Goal: Task Accomplishment & Management: Manage account settings

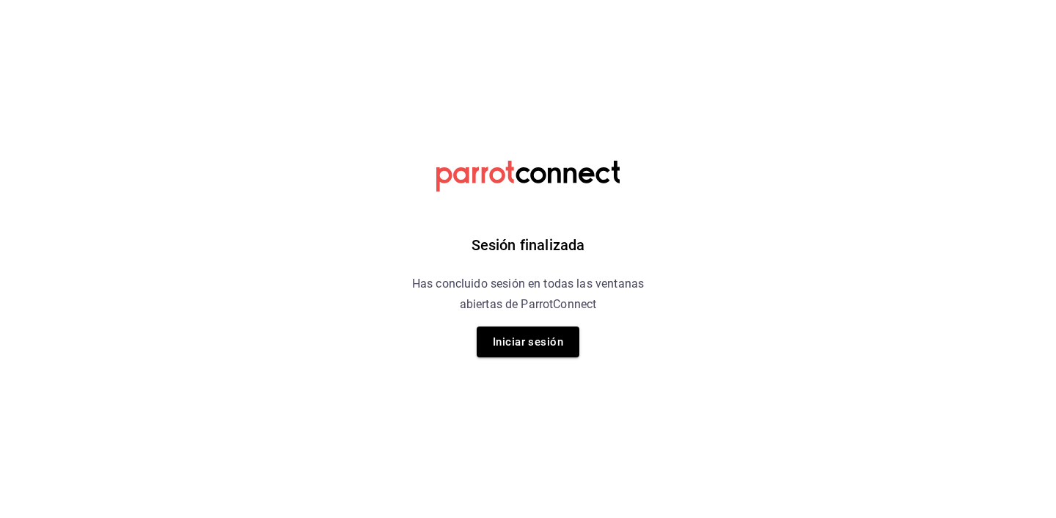
click at [523, 359] on div "Sesión finalizada Has concluido sesión en todas las ventanas abiertas de Parrot…" at bounding box center [528, 259] width 370 height 518
click at [534, 343] on button "Iniciar sesión" at bounding box center [528, 341] width 103 height 31
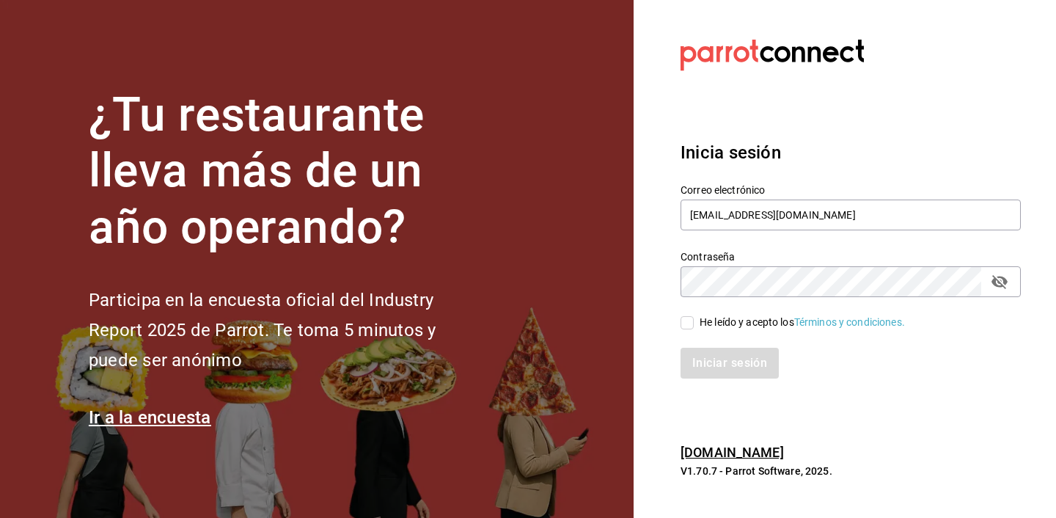
click at [701, 319] on div "He leído y acepto los Términos y condiciones." at bounding box center [802, 322] width 205 height 15
click at [694, 319] on input "He leído y acepto los Términos y condiciones." at bounding box center [687, 322] width 13 height 13
checkbox input "true"
click at [714, 365] on button "Iniciar sesión" at bounding box center [731, 363] width 100 height 31
click at [714, 365] on div "Iniciar sesión" at bounding box center [851, 363] width 340 height 31
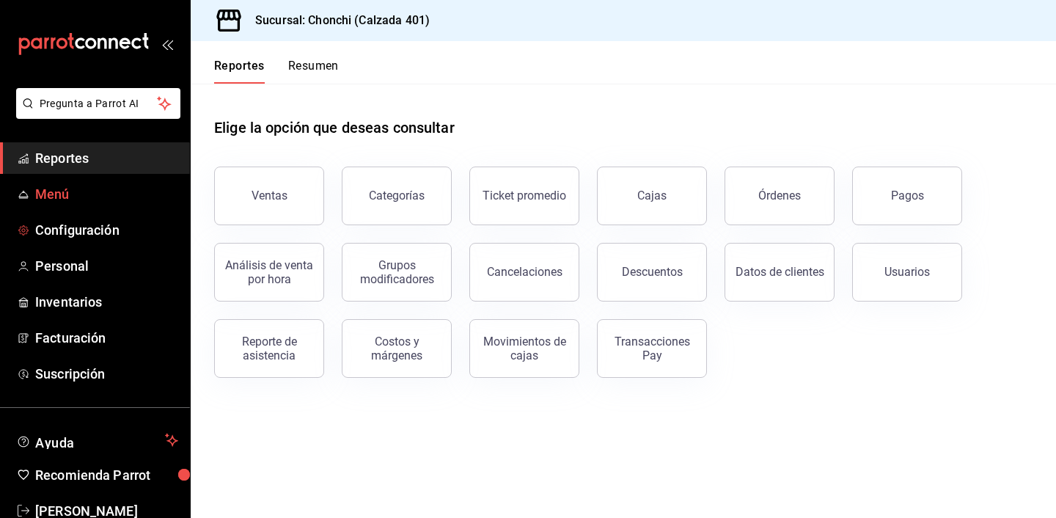
click at [72, 191] on span "Menú" at bounding box center [106, 194] width 143 height 20
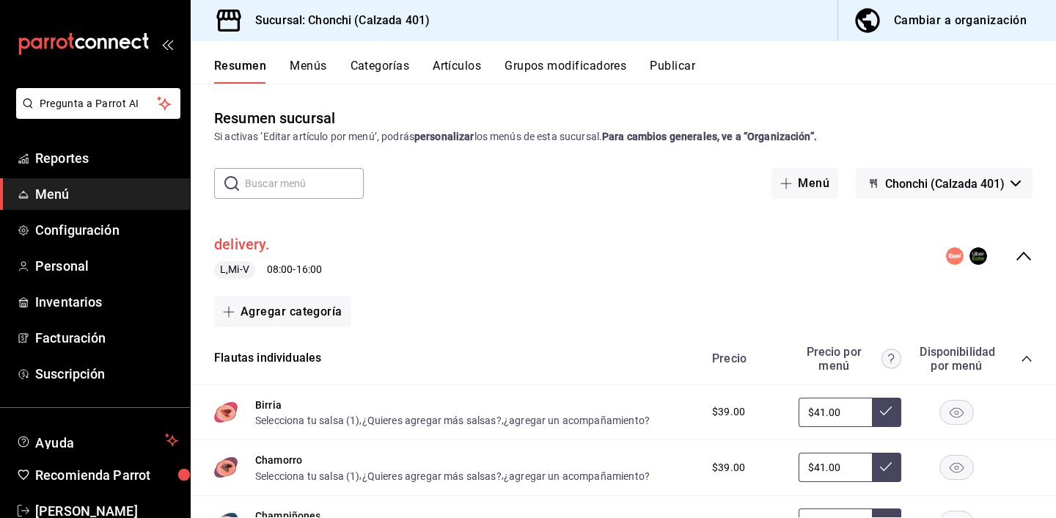
click at [257, 246] on button "delivery." at bounding box center [242, 244] width 56 height 21
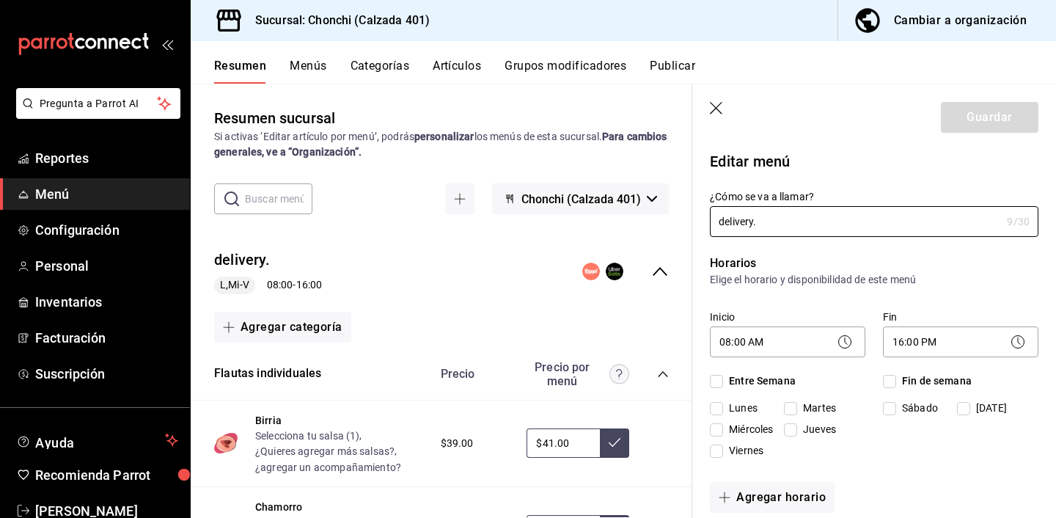
checkbox input "true"
click at [796, 403] on input "Martes" at bounding box center [790, 408] width 13 height 13
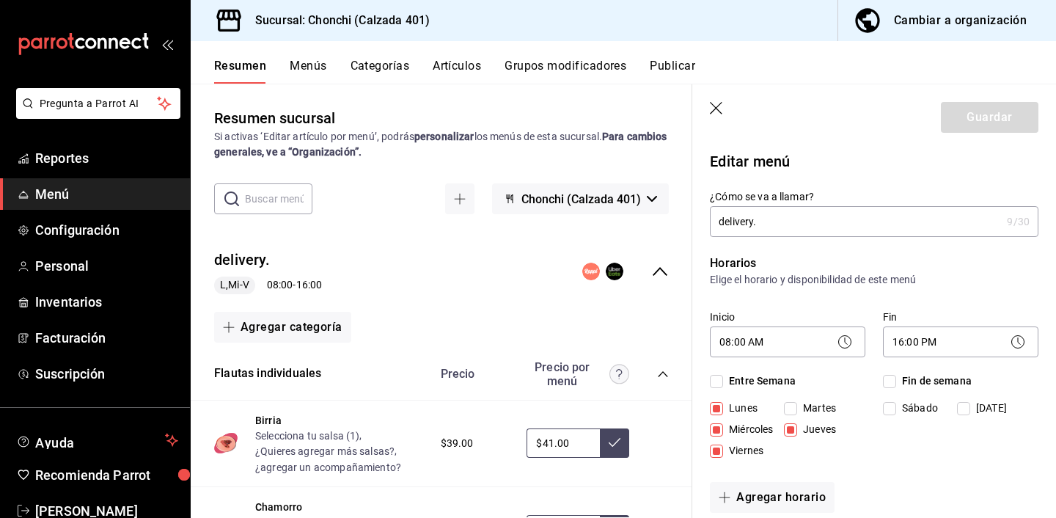
checkbox input "true"
click at [743, 408] on span "Lunes" at bounding box center [740, 408] width 34 height 15
click at [723, 408] on input "Lunes" at bounding box center [716, 408] width 13 height 13
checkbox input "false"
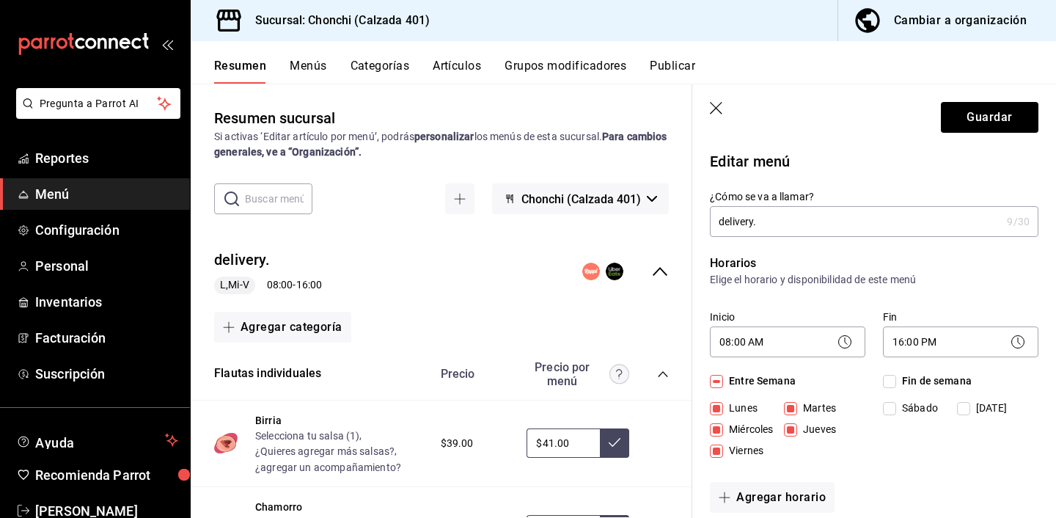
checkbox input "false"
click at [743, 408] on span "Lunes" at bounding box center [740, 408] width 34 height 15
click at [723, 408] on input "Lunes" at bounding box center [716, 408] width 13 height 13
checkbox input "true"
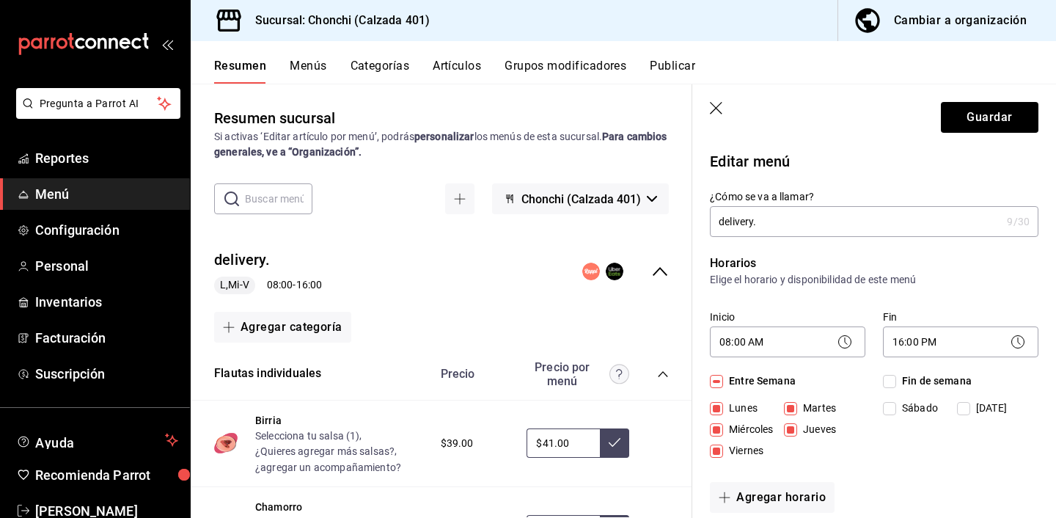
click at [816, 406] on span "Martes" at bounding box center [816, 408] width 39 height 15
click at [797, 406] on input "Martes" at bounding box center [790, 408] width 13 height 13
checkbox input "false"
click at [812, 424] on span "Jueves" at bounding box center [816, 429] width 39 height 15
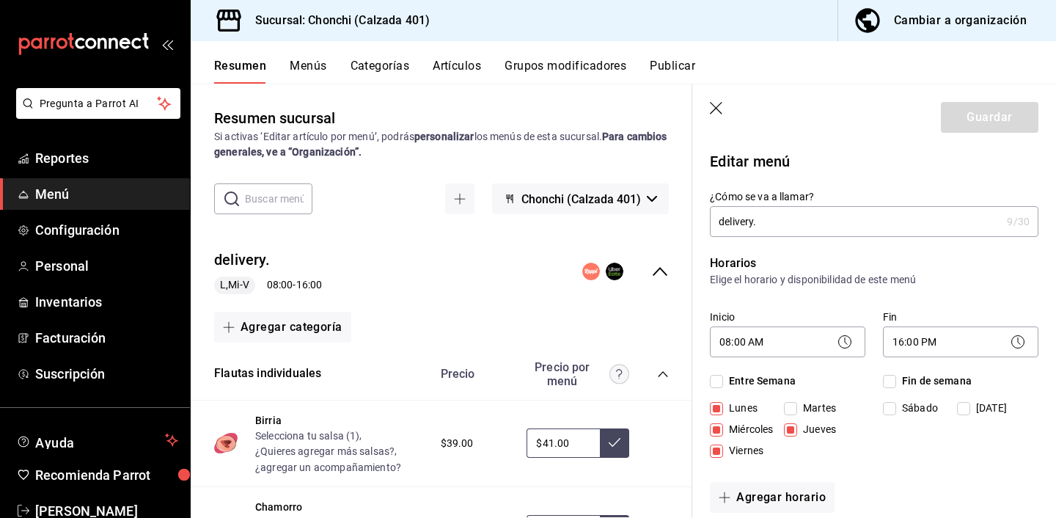
click at [797, 424] on input "Jueves" at bounding box center [790, 429] width 13 height 13
checkbox input "false"
click at [756, 424] on span "Miércoles" at bounding box center [748, 429] width 50 height 15
click at [723, 424] on input "Miércoles" at bounding box center [716, 429] width 13 height 13
checkbox input "false"
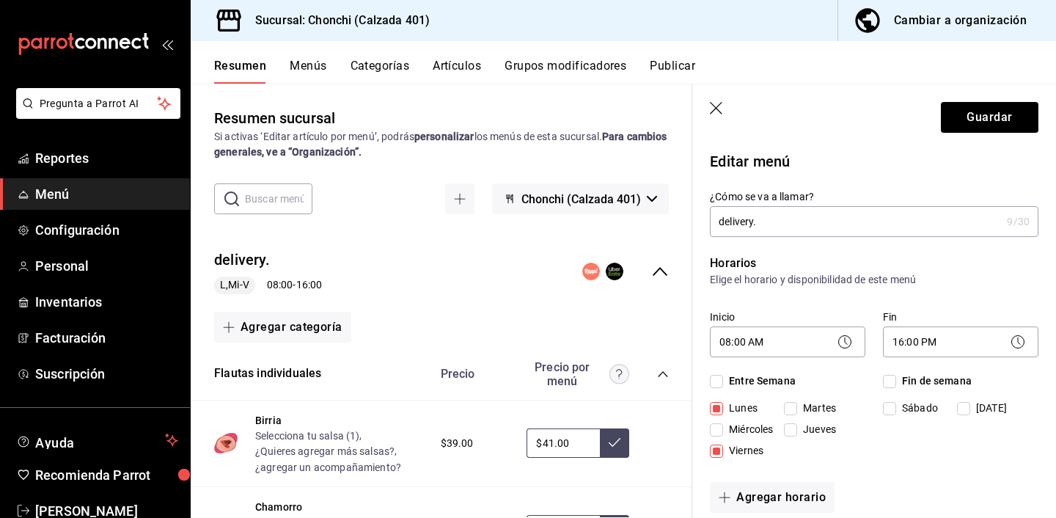
click at [753, 451] on span "Viernes" at bounding box center [743, 450] width 40 height 15
click at [723, 451] on input "Viernes" at bounding box center [716, 451] width 13 height 13
checkbox input "false"
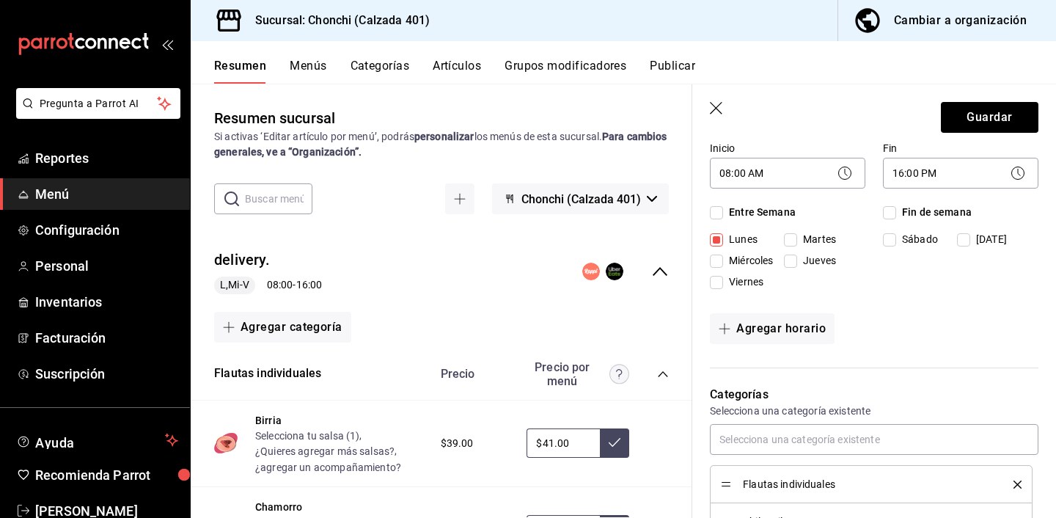
scroll to position [184, 0]
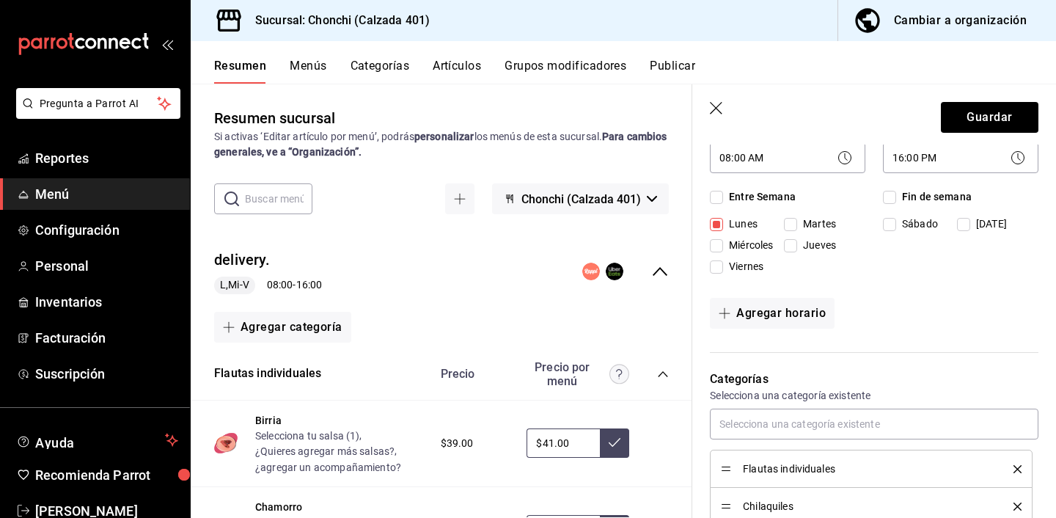
click at [772, 311] on button "Agregar horario" at bounding box center [772, 313] width 125 height 31
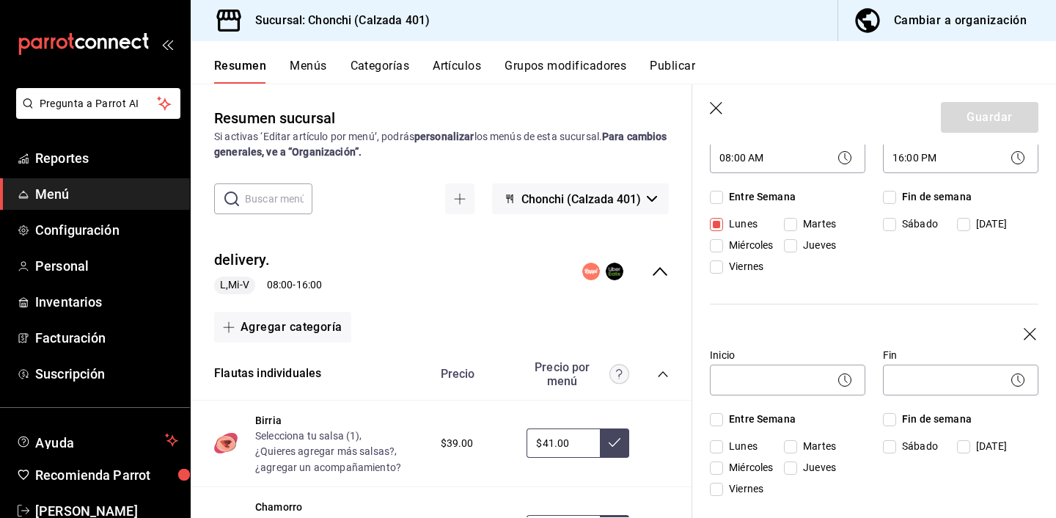
click at [787, 449] on input "Martes" at bounding box center [790, 446] width 13 height 13
checkbox input "true"
click at [720, 463] on input "Miércoles" at bounding box center [716, 467] width 13 height 13
checkbox input "true"
click at [810, 464] on span "Jueves" at bounding box center [816, 467] width 39 height 15
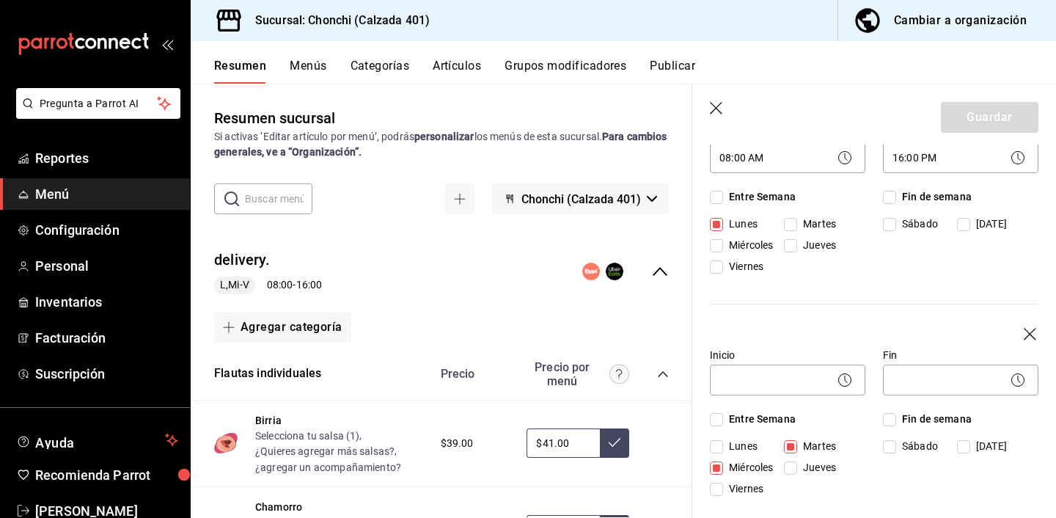
click at [797, 464] on input "Jueves" at bounding box center [790, 467] width 13 height 13
checkbox input "true"
click at [734, 484] on span "Viernes" at bounding box center [743, 488] width 40 height 15
click at [723, 484] on input "Viernes" at bounding box center [716, 489] width 13 height 13
checkbox input "true"
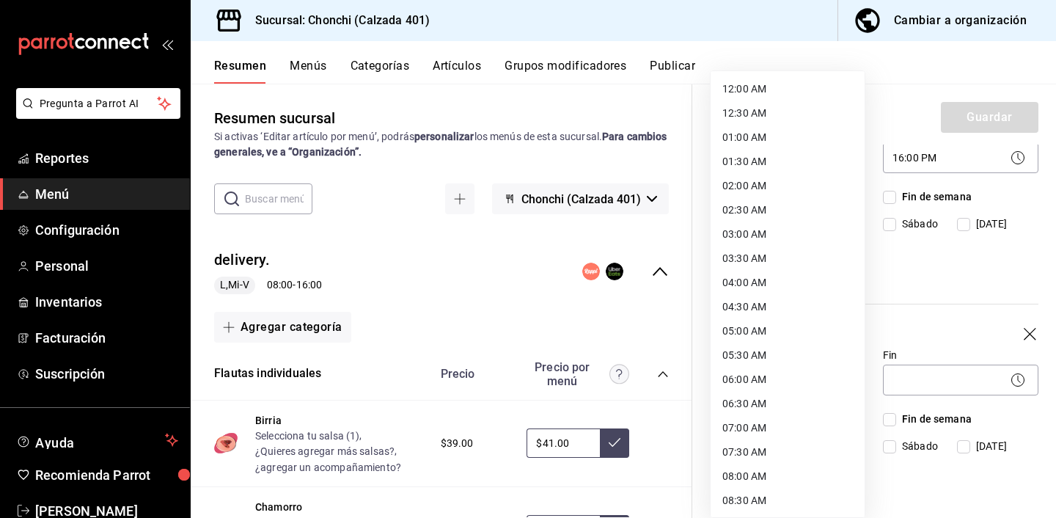
click at [813, 379] on body "Pregunta a Parrot AI Reportes Menú Configuración Personal Inventarios Facturaci…" at bounding box center [528, 259] width 1056 height 518
click at [761, 467] on li "08:00 AM" at bounding box center [788, 476] width 154 height 24
type input "08:00"
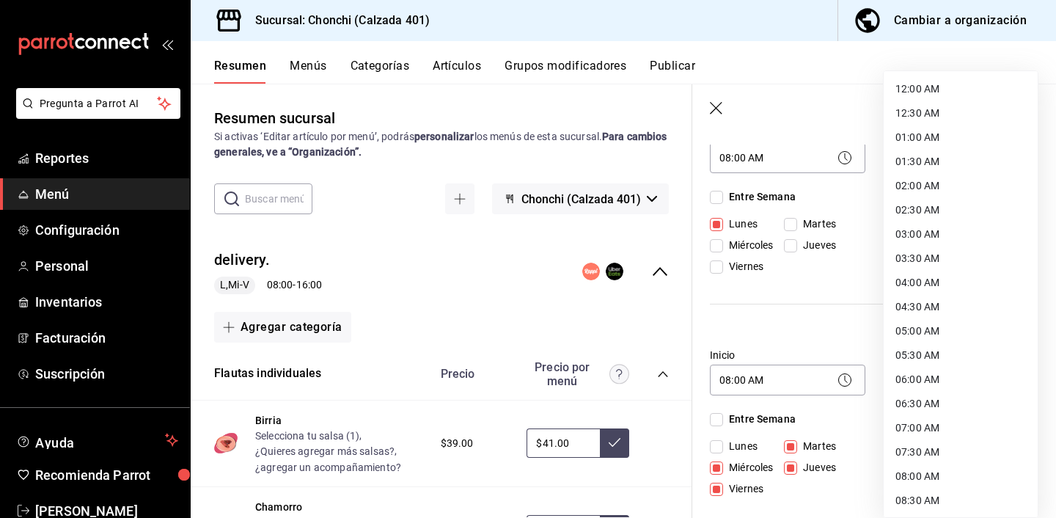
click at [915, 390] on body "Pregunta a Parrot AI Reportes Menú Configuración Personal Inventarios Facturaci…" at bounding box center [528, 259] width 1056 height 518
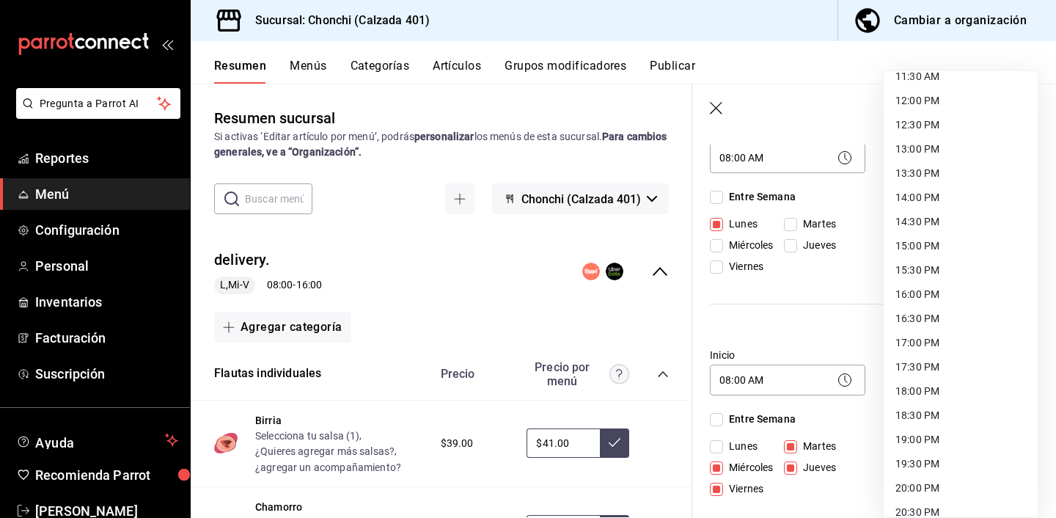
scroll to position [752, 0]
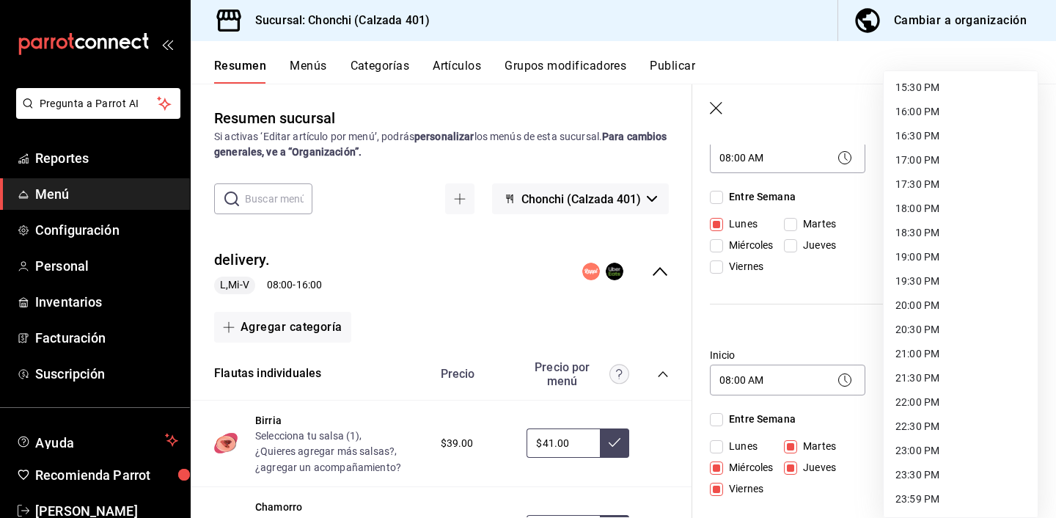
click at [937, 202] on li "18:00 PM" at bounding box center [961, 209] width 154 height 24
type input "18:00"
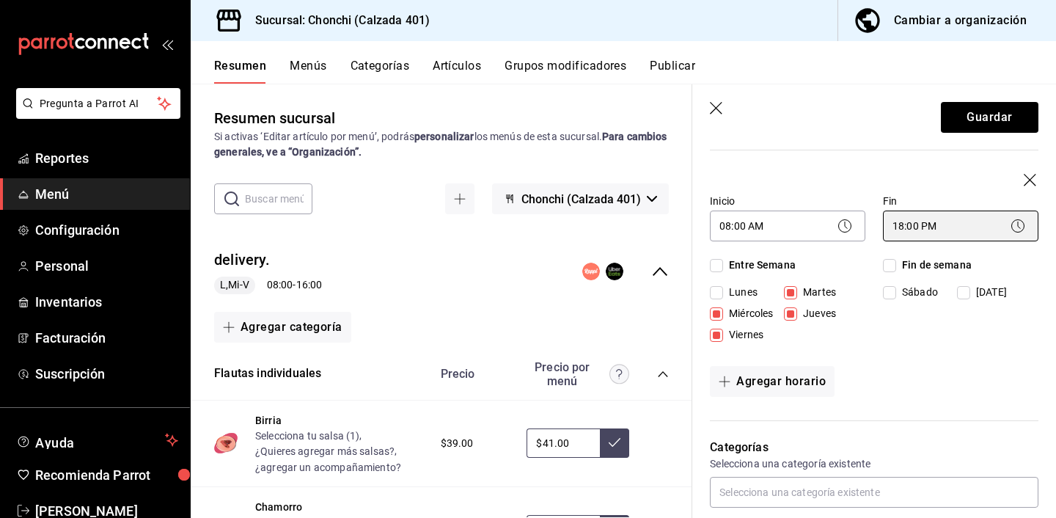
scroll to position [354, 0]
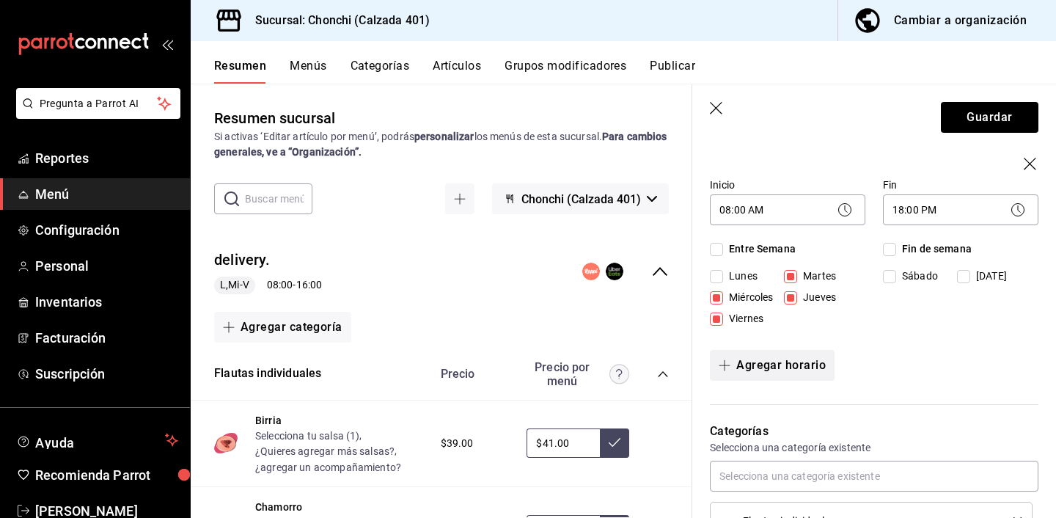
click at [801, 366] on button "Agregar horario" at bounding box center [772, 365] width 125 height 31
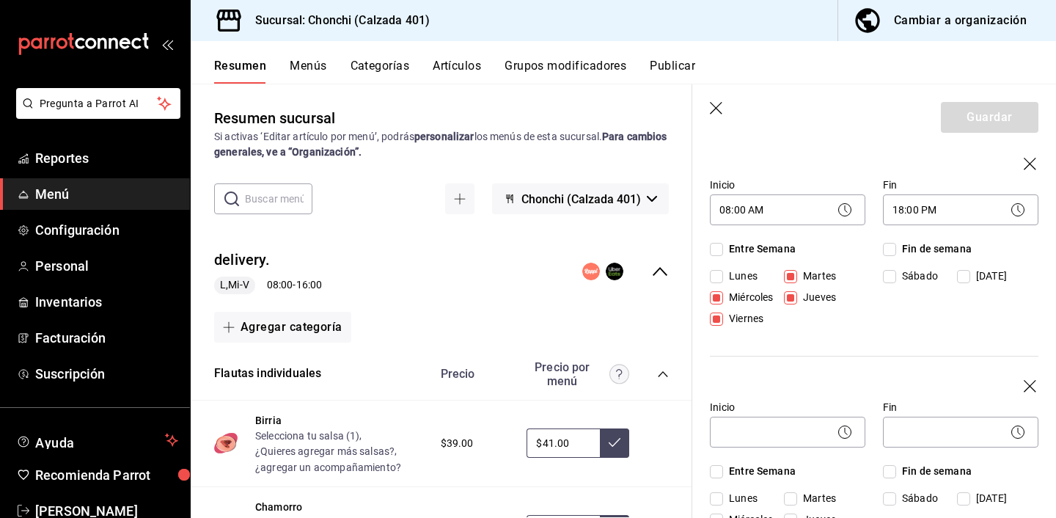
click at [888, 497] on input "Sábado" at bounding box center [889, 498] width 13 height 13
checkbox input "true"
click at [811, 430] on body "Pregunta a Parrot AI Reportes Menú Configuración Personal Inventarios Facturaci…" at bounding box center [528, 259] width 1056 height 518
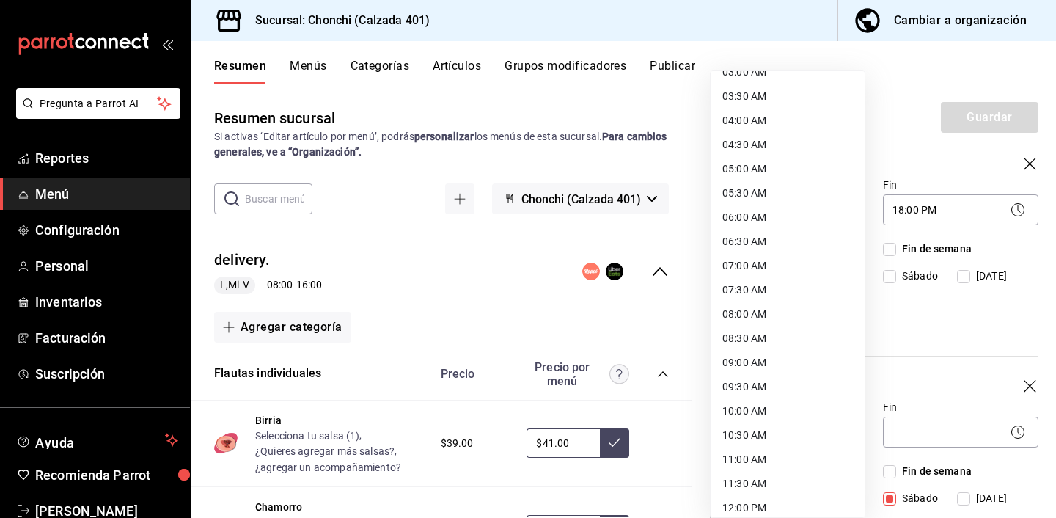
scroll to position [163, 0]
click at [756, 409] on li "10:00 AM" at bounding box center [788, 410] width 154 height 24
type input "10:00"
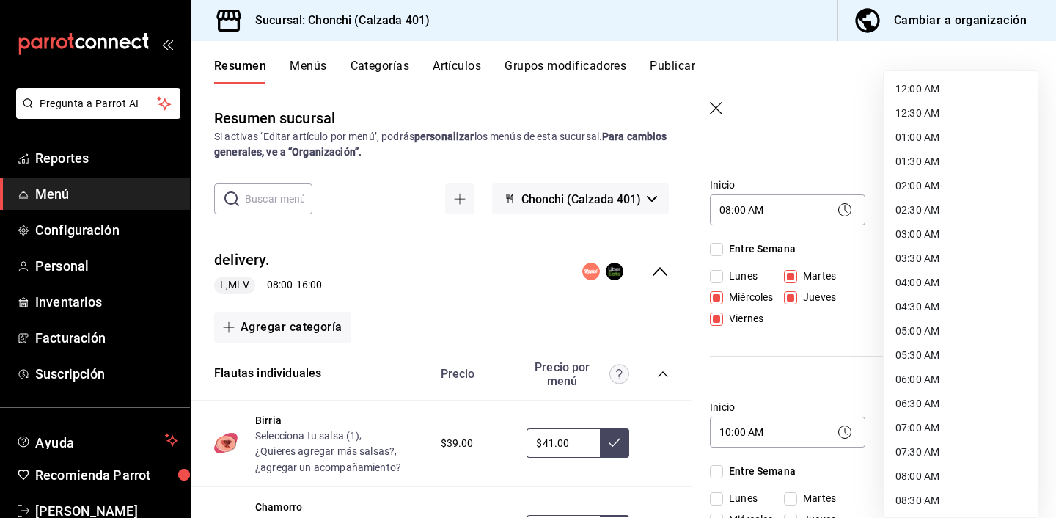
click at [905, 434] on body "Pregunta a Parrot AI Reportes Menú Configuración Personal Inventarios Facturaci…" at bounding box center [528, 259] width 1056 height 518
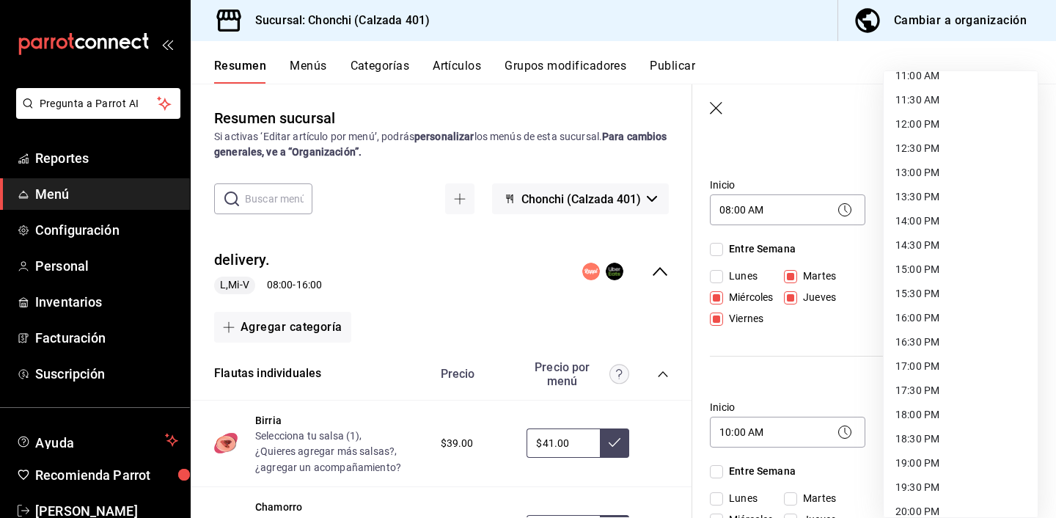
scroll to position [546, 0]
click at [938, 418] on li "18:00 PM" at bounding box center [961, 414] width 154 height 24
type input "18:00"
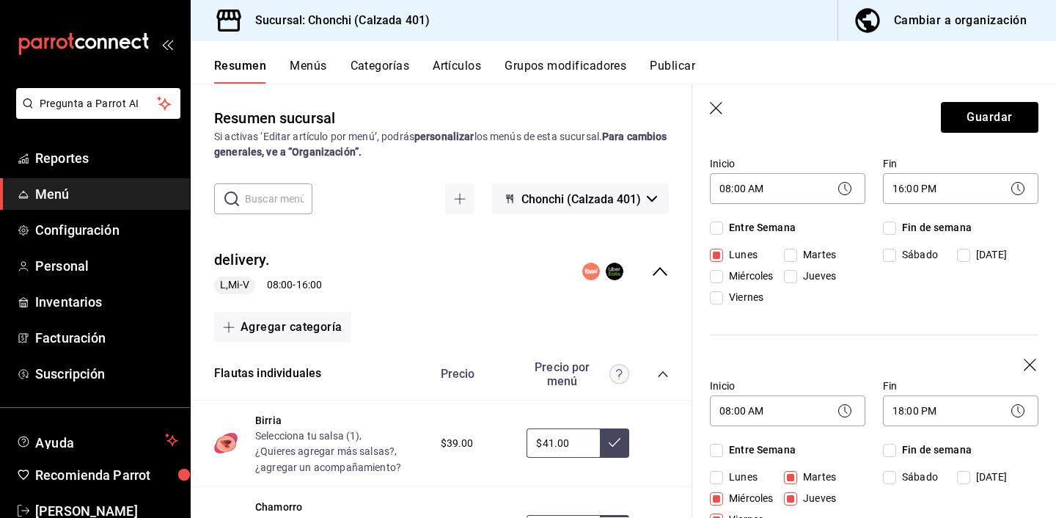
scroll to position [2, 0]
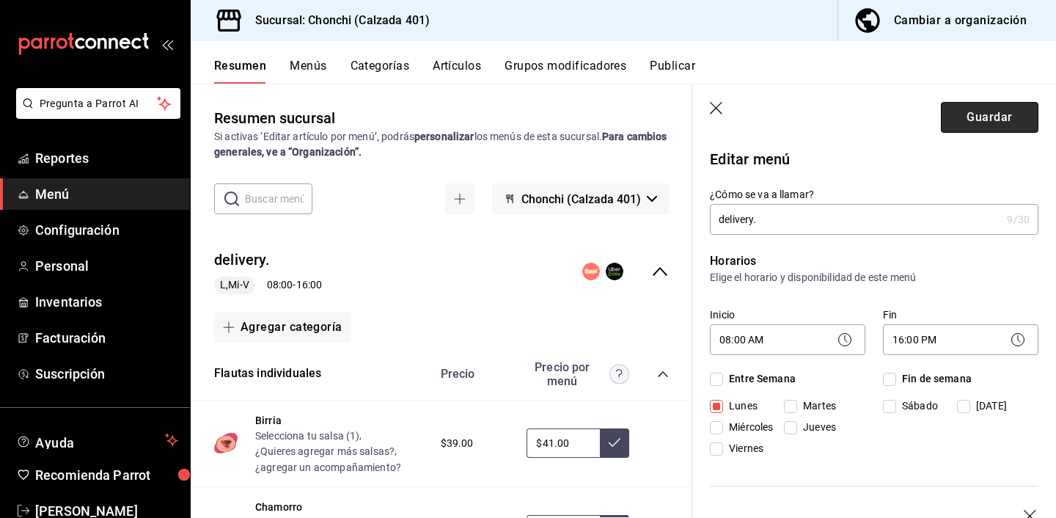
click at [998, 116] on button "Guardar" at bounding box center [990, 117] width 98 height 31
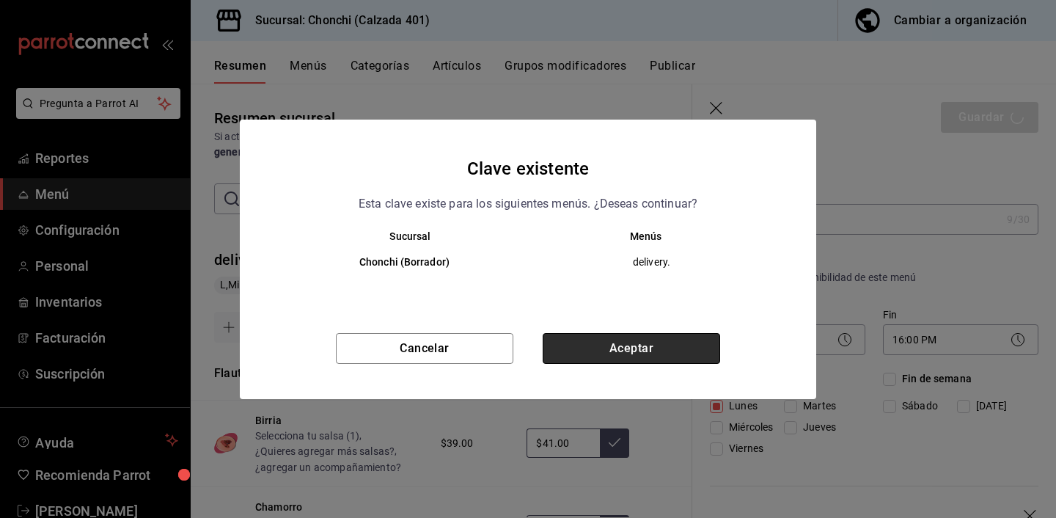
click at [644, 336] on button "Aceptar" at bounding box center [632, 348] width 178 height 31
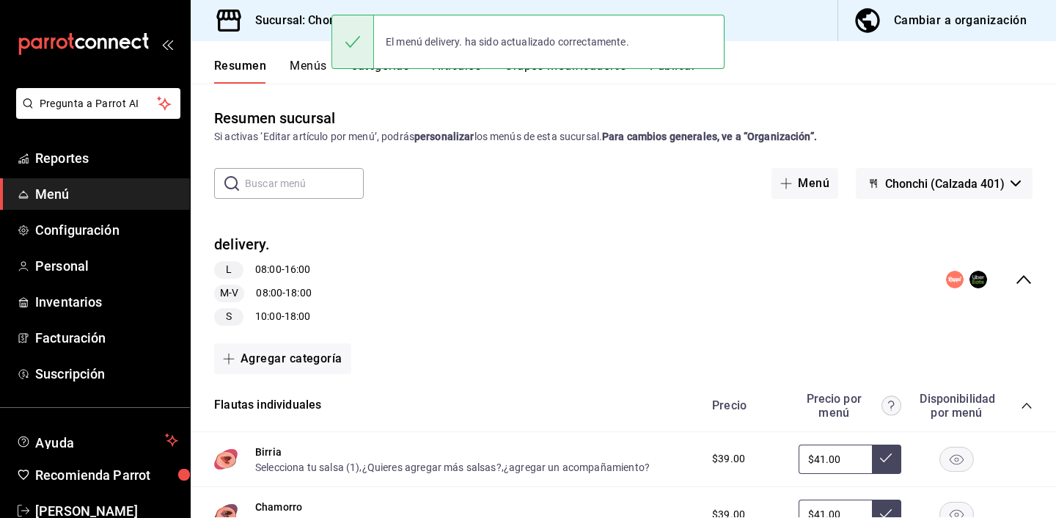
click at [679, 69] on div "El menú delivery. ha sido actualizado correctamente." at bounding box center [528, 41] width 393 height 63
click at [679, 73] on button "Publicar" at bounding box center [672, 71] width 45 height 25
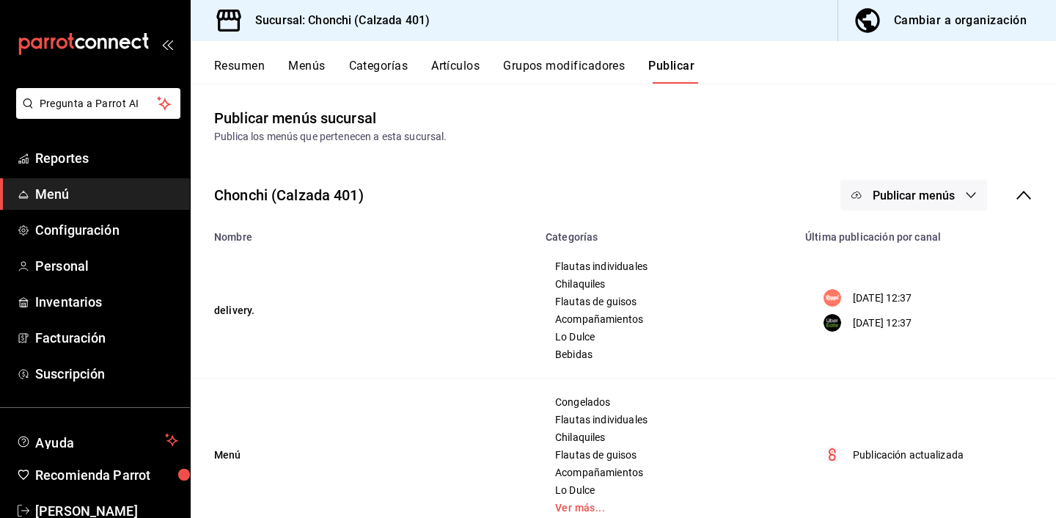
click at [882, 190] on span "Publicar menús" at bounding box center [914, 196] width 82 height 14
click at [244, 69] on div at bounding box center [528, 259] width 1056 height 518
click at [307, 69] on button "Menús" at bounding box center [306, 71] width 37 height 25
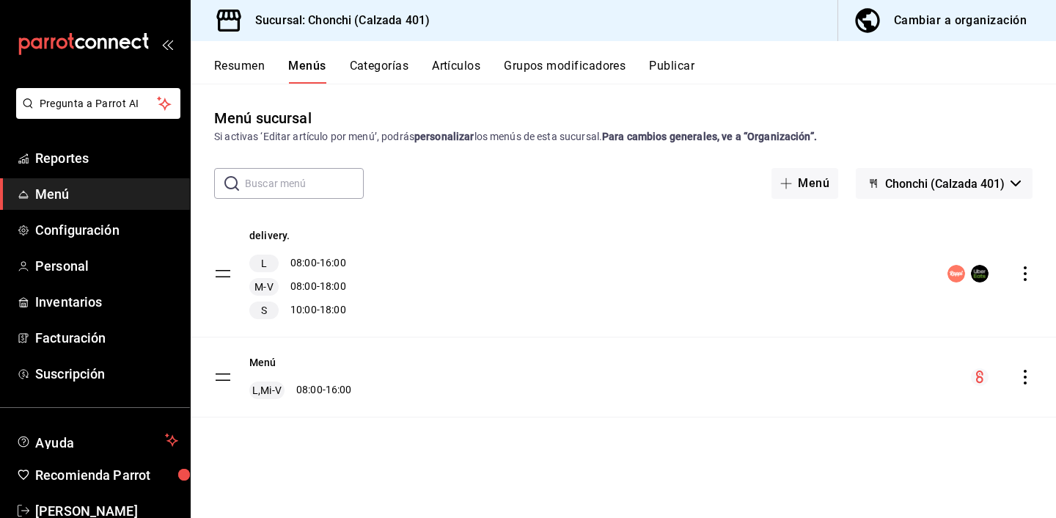
click at [1020, 185] on icon "button" at bounding box center [1016, 183] width 10 height 6
click at [268, 362] on div at bounding box center [528, 259] width 1056 height 518
click at [249, 361] on button "Menú" at bounding box center [262, 362] width 27 height 15
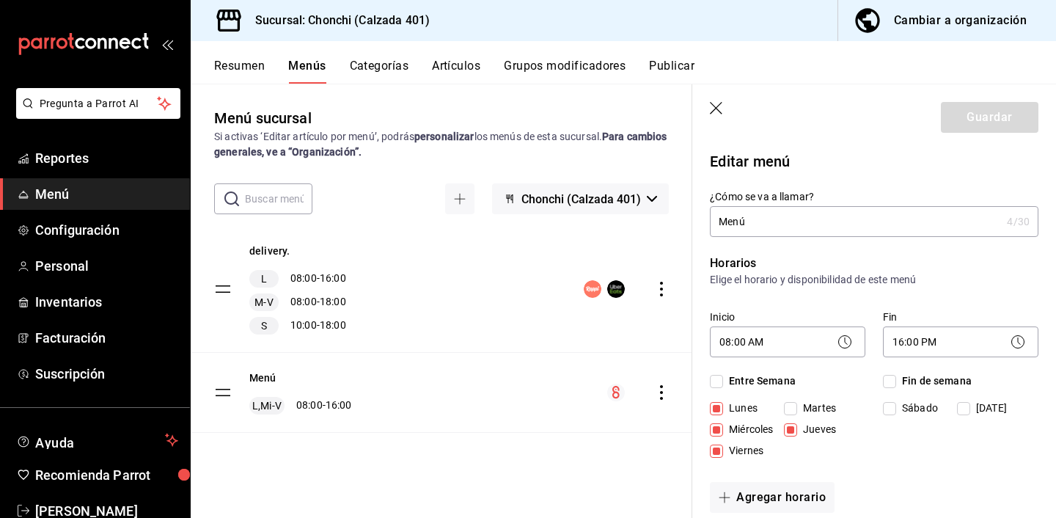
click at [794, 426] on input "Jueves" at bounding box center [790, 429] width 13 height 13
checkbox input "false"
click at [746, 429] on span "Miércoles" at bounding box center [748, 429] width 50 height 15
click at [723, 429] on input "Miércoles" at bounding box center [716, 429] width 13 height 13
checkbox input "false"
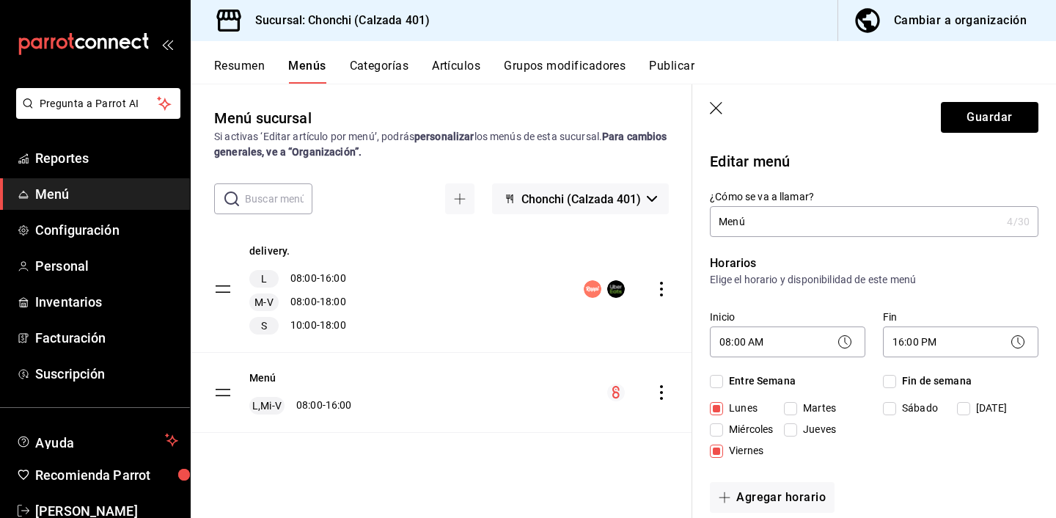
click at [746, 445] on span "Viernes" at bounding box center [743, 450] width 40 height 15
click at [723, 445] on input "Viernes" at bounding box center [716, 451] width 13 height 13
checkbox input "false"
click at [741, 492] on button "Agregar horario" at bounding box center [772, 497] width 125 height 31
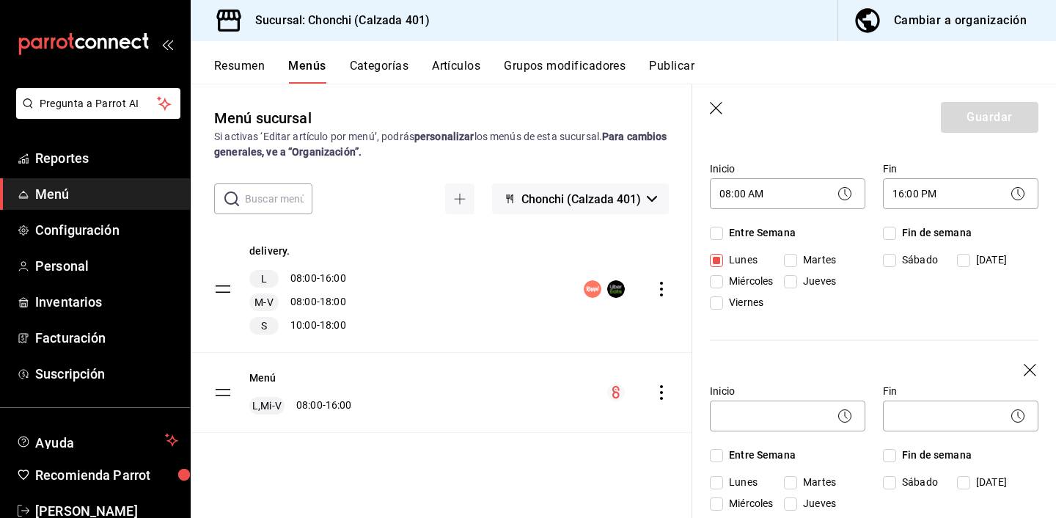
scroll to position [161, 0]
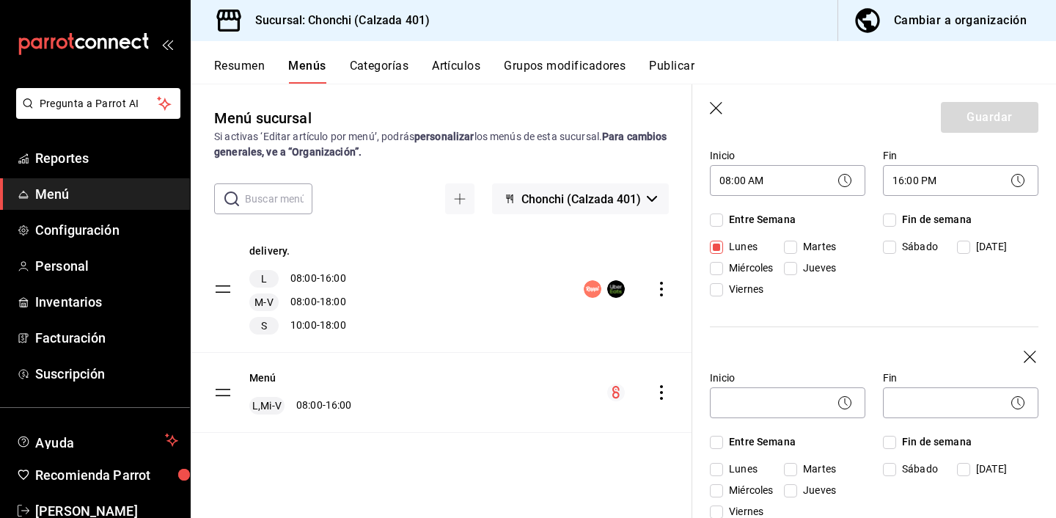
click at [794, 472] on input "Martes" at bounding box center [790, 469] width 13 height 13
checkbox input "true"
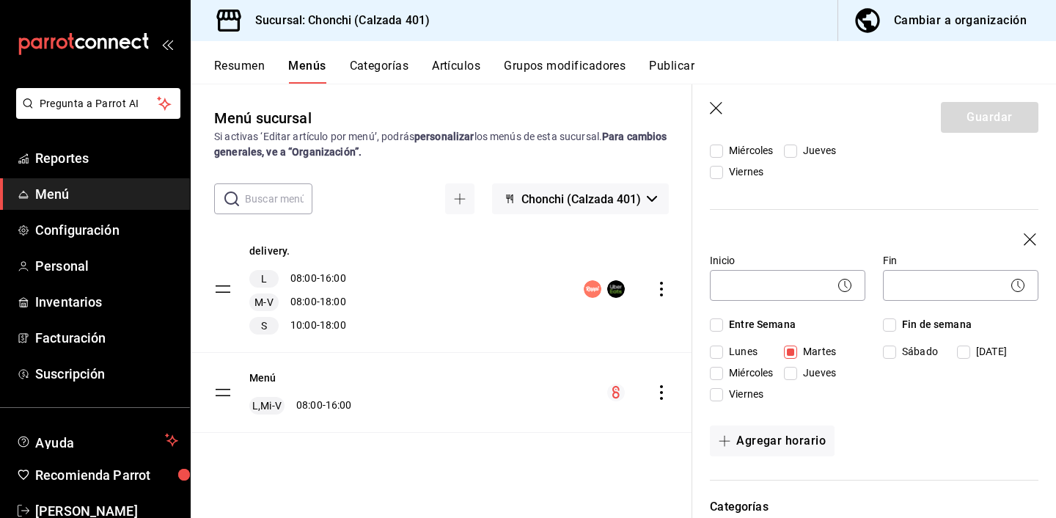
scroll to position [288, 0]
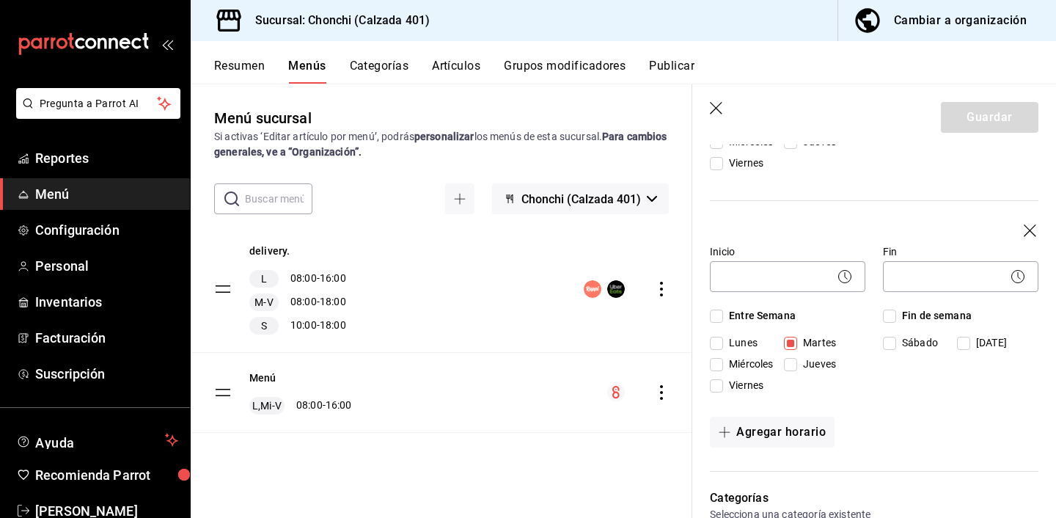
click at [750, 362] on span "Miércoles" at bounding box center [748, 363] width 50 height 15
click at [723, 362] on input "Miércoles" at bounding box center [716, 364] width 13 height 13
checkbox input "true"
click at [840, 362] on label "Jueves" at bounding box center [819, 363] width 70 height 15
click at [797, 362] on input "Jueves" at bounding box center [790, 364] width 13 height 13
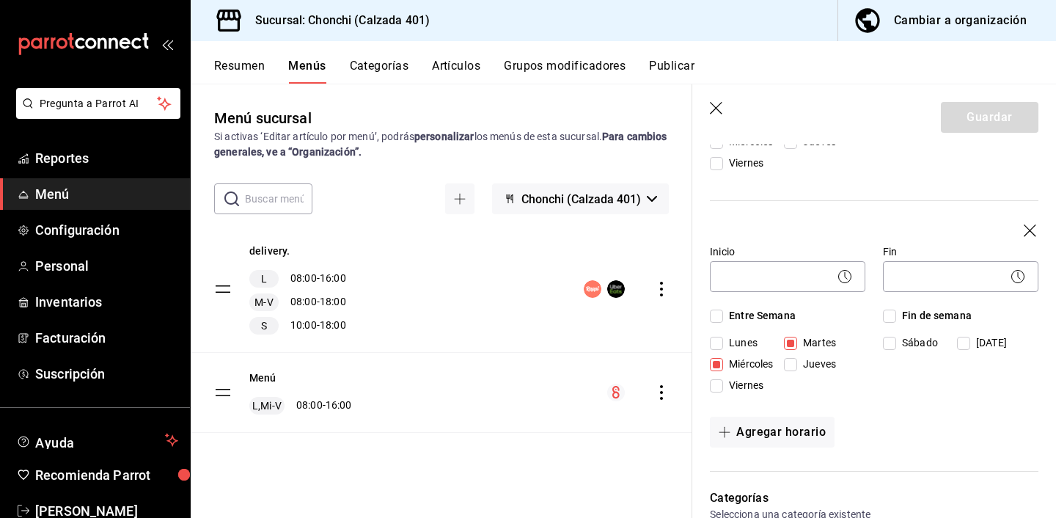
checkbox input "true"
click at [745, 381] on span "Viernes" at bounding box center [743, 385] width 40 height 15
click at [723, 381] on input "Viernes" at bounding box center [716, 385] width 13 height 13
checkbox input "true"
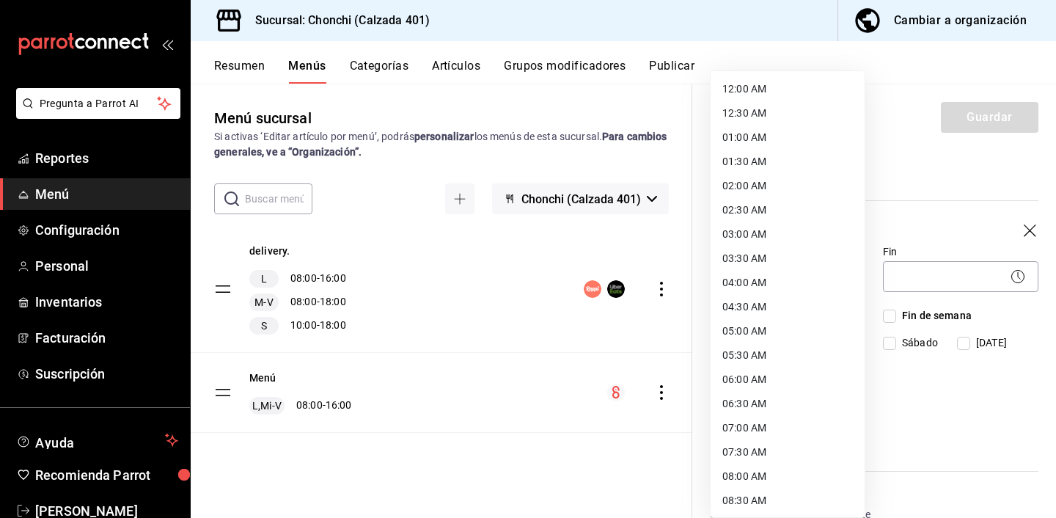
click at [808, 276] on body "Pregunta a Parrot AI Reportes Menú Configuración Personal Inventarios Facturaci…" at bounding box center [528, 259] width 1056 height 518
click at [755, 475] on li "08:00 AM" at bounding box center [788, 476] width 154 height 24
type input "08:00"
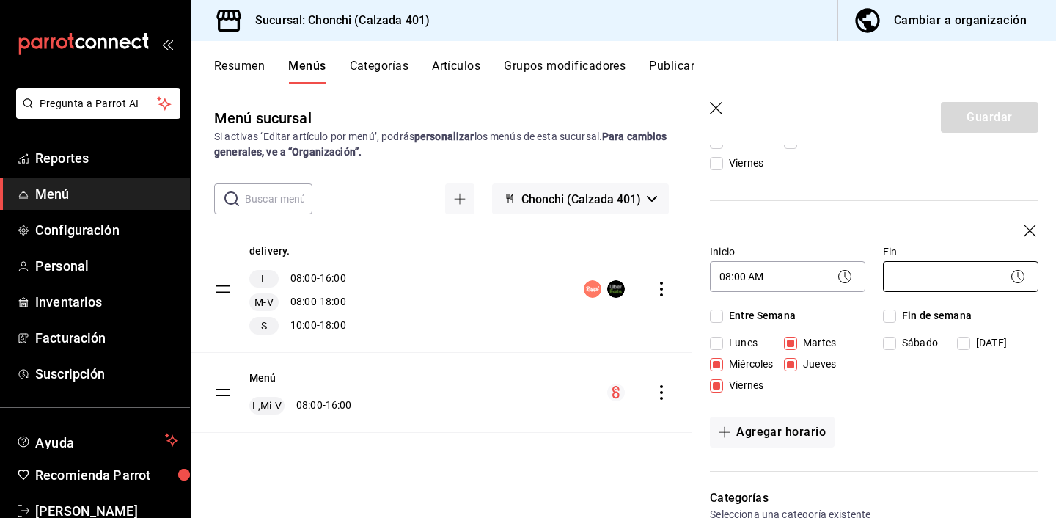
click at [907, 275] on body "Pregunta a Parrot AI Reportes Menú Configuración Personal Inventarios Facturaci…" at bounding box center [528, 259] width 1056 height 518
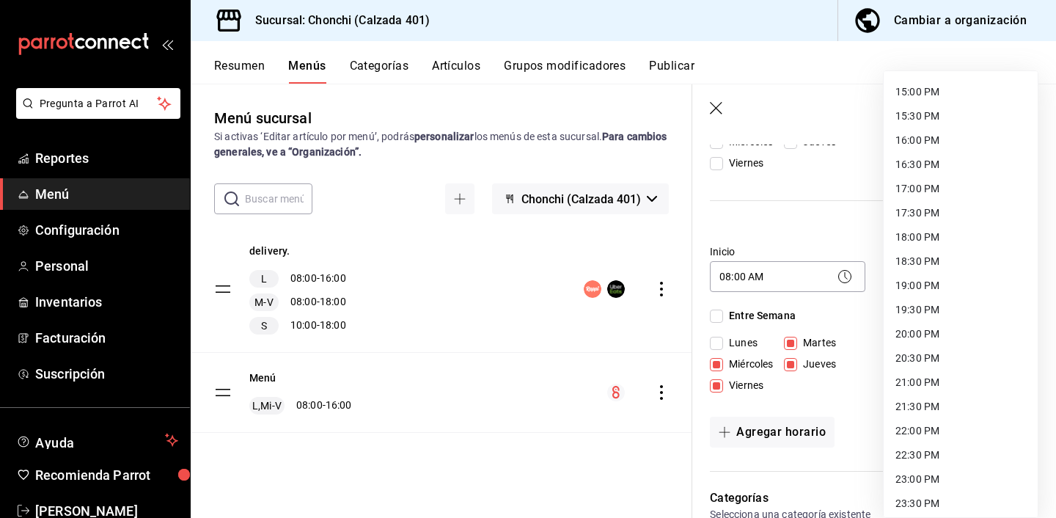
scroll to position [718, 0]
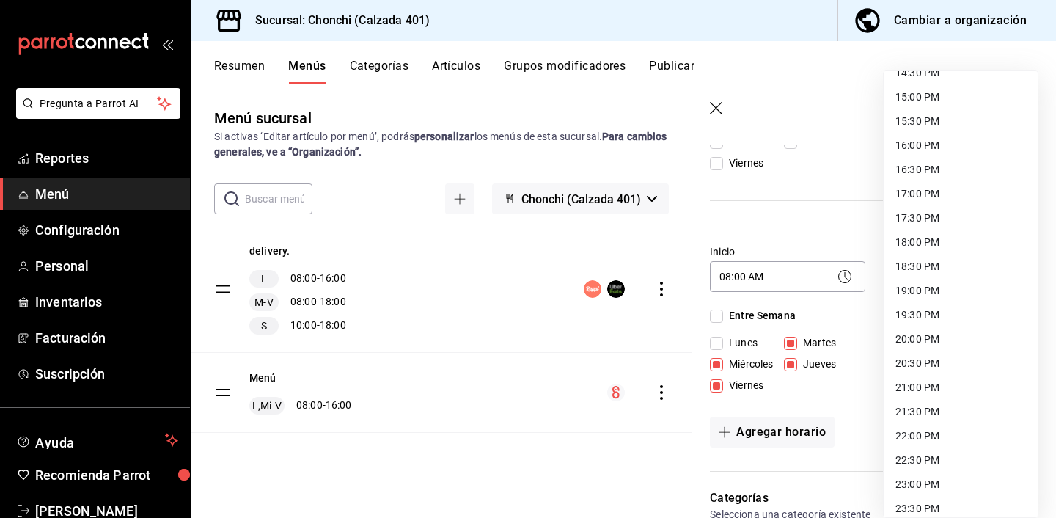
click at [924, 245] on li "18:00 PM" at bounding box center [961, 242] width 154 height 24
type input "18:00"
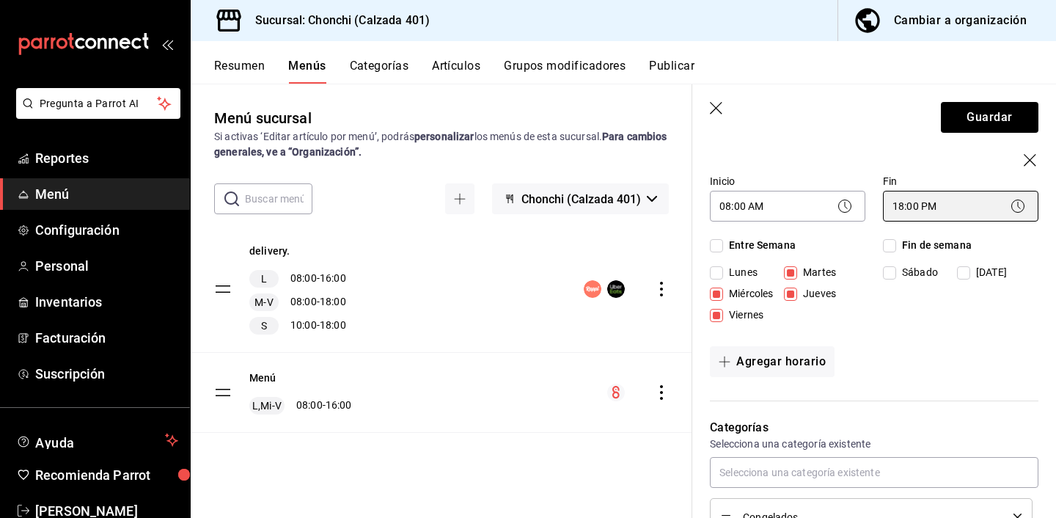
scroll to position [359, 0]
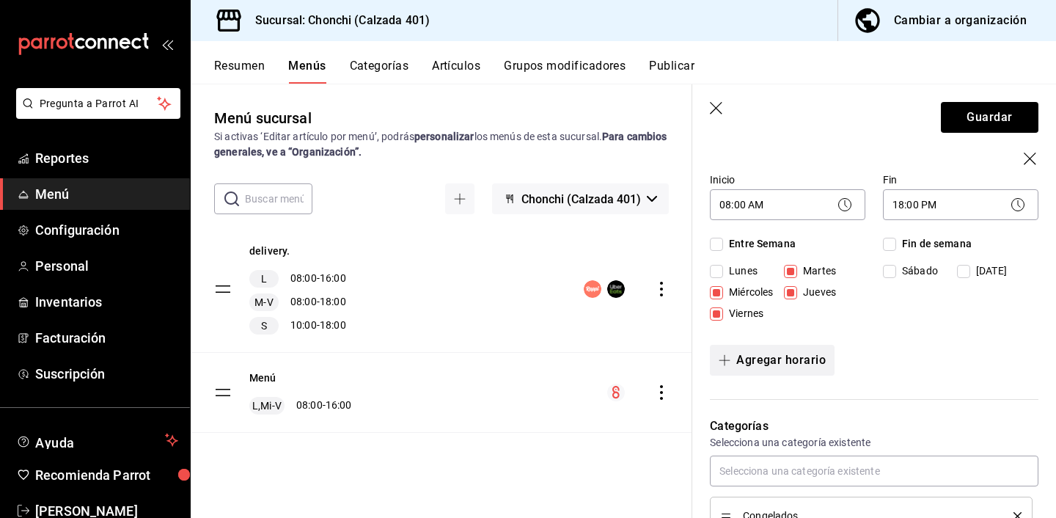
click at [783, 366] on button "Agregar horario" at bounding box center [772, 360] width 125 height 31
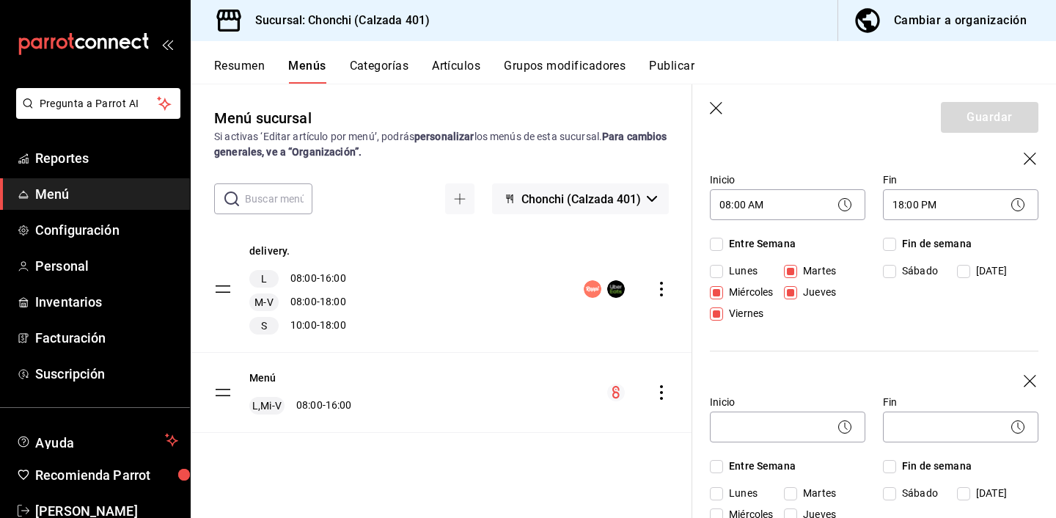
click at [895, 492] on input "Sábado" at bounding box center [889, 493] width 13 height 13
checkbox input "true"
click at [849, 429] on icon at bounding box center [845, 427] width 18 height 18
click at [840, 422] on icon at bounding box center [845, 427] width 18 height 18
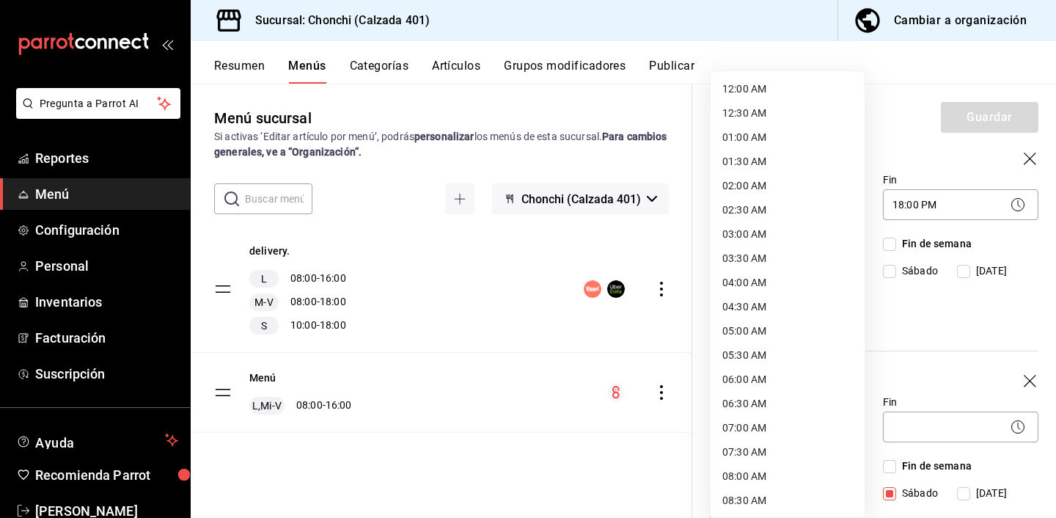
click at [794, 423] on body "Pregunta a Parrot AI Reportes Menú Configuración Personal Inventarios Facturaci…" at bounding box center [528, 259] width 1056 height 518
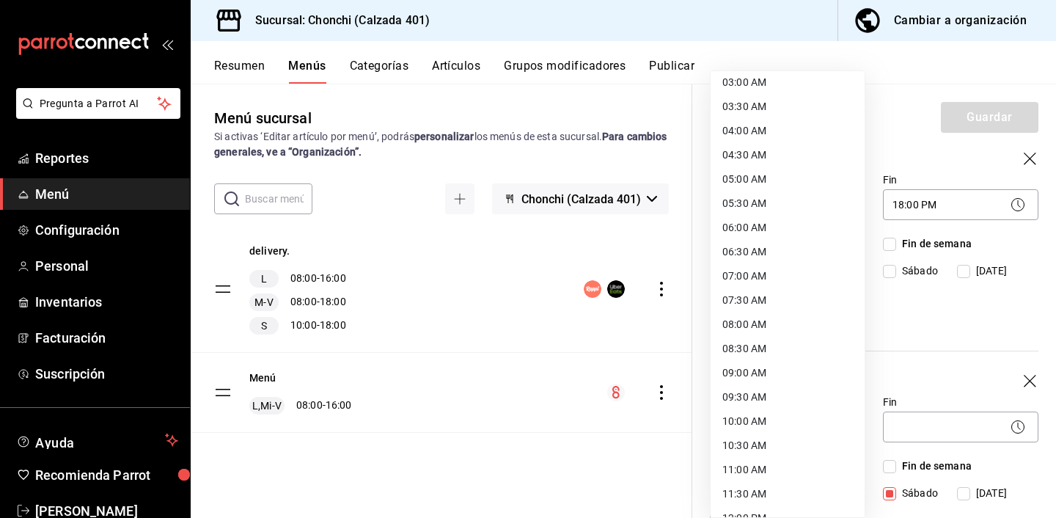
click at [786, 423] on li "10:00 AM" at bounding box center [788, 421] width 154 height 24
type input "10:00"
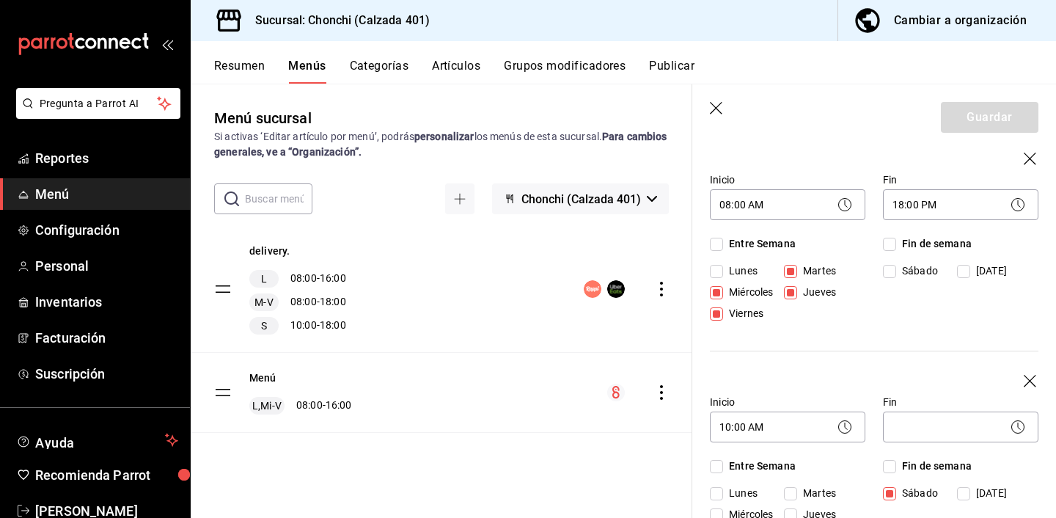
click at [919, 445] on div "Fin ​" at bounding box center [961, 420] width 156 height 51
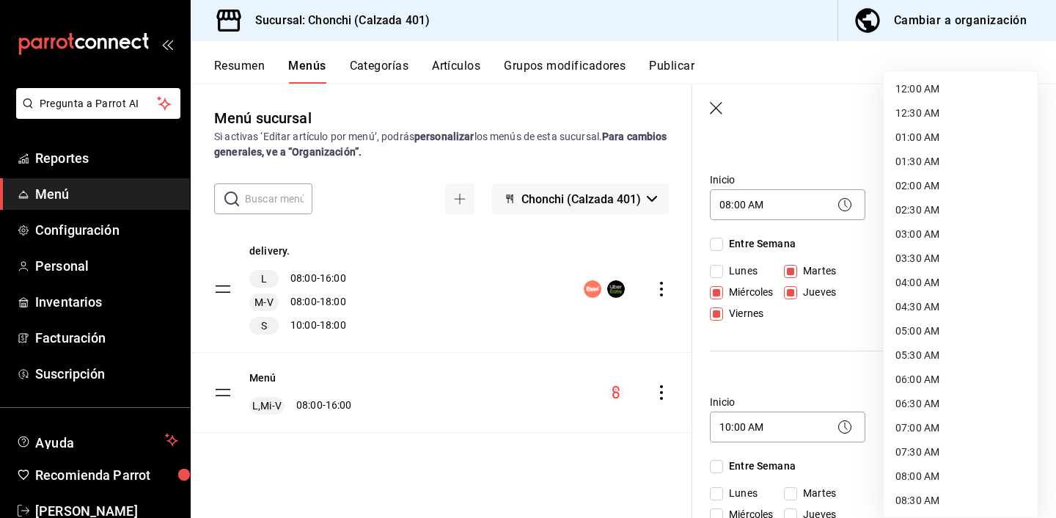
click at [922, 428] on body "Pregunta a Parrot AI Reportes Menú Configuración Personal Inventarios Facturaci…" at bounding box center [528, 259] width 1056 height 518
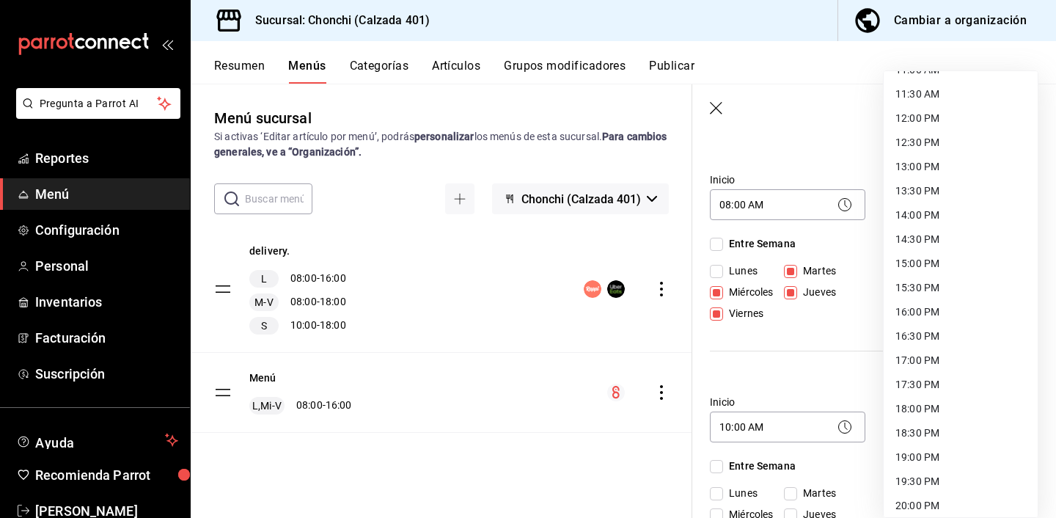
scroll to position [752, 0]
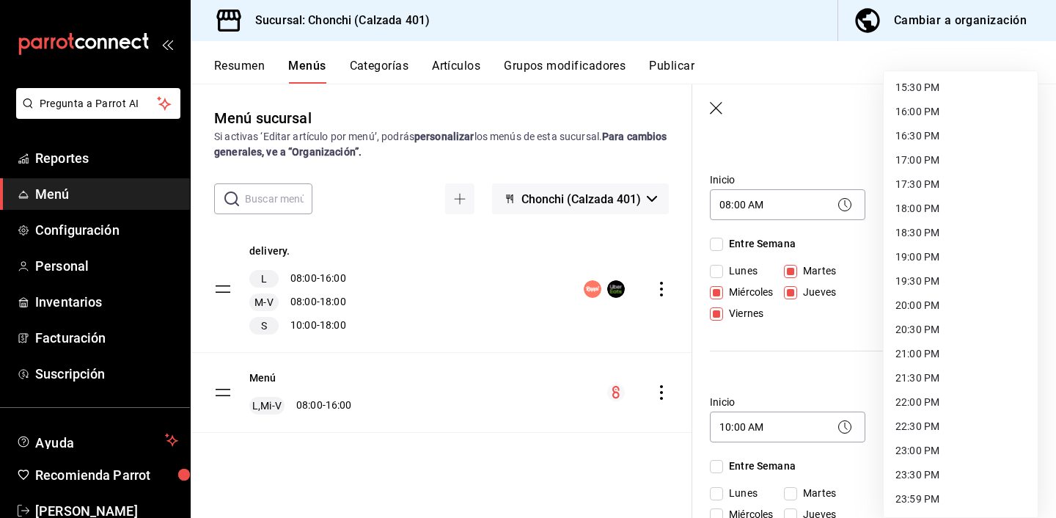
click at [935, 215] on li "18:00 PM" at bounding box center [961, 209] width 154 height 24
type input "18:00"
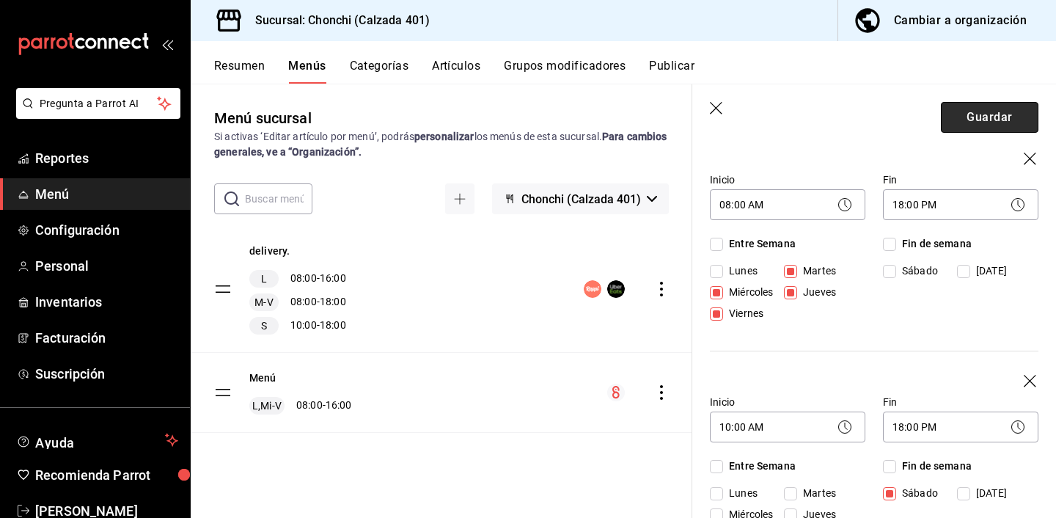
click at [987, 103] on button "Guardar" at bounding box center [990, 117] width 98 height 31
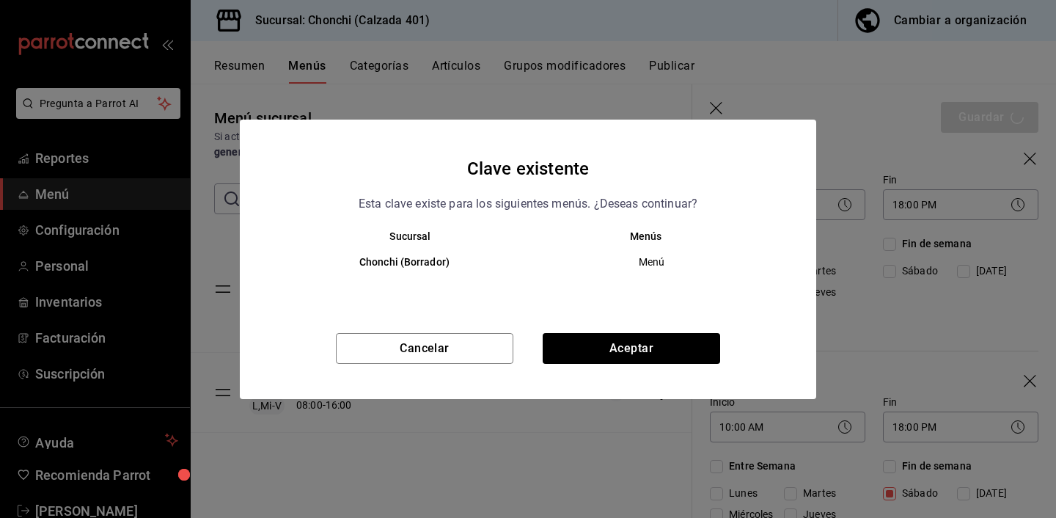
click at [641, 372] on div "Cancelar Aceptar" at bounding box center [528, 366] width 577 height 66
click at [654, 356] on button "Aceptar" at bounding box center [632, 348] width 178 height 31
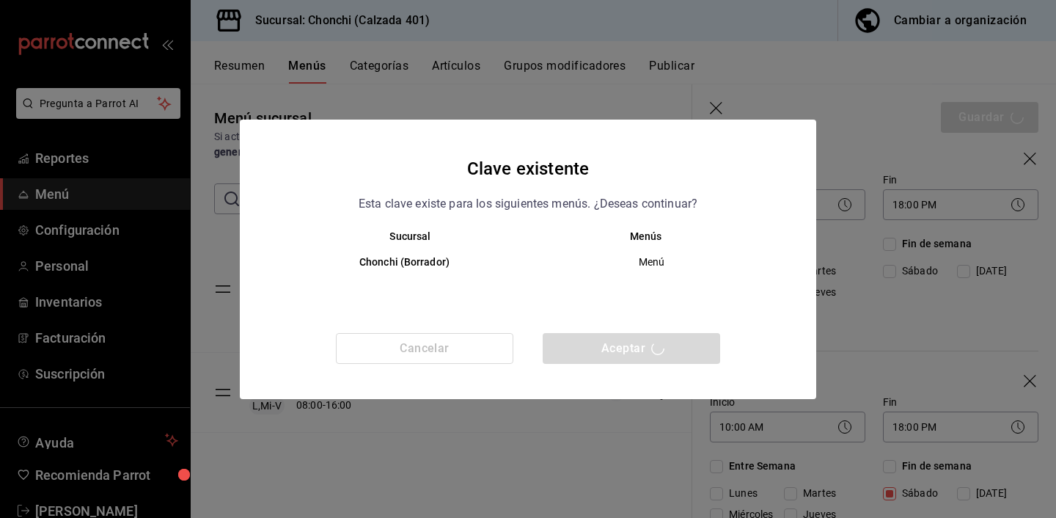
checkbox input "false"
type input "1758553959102"
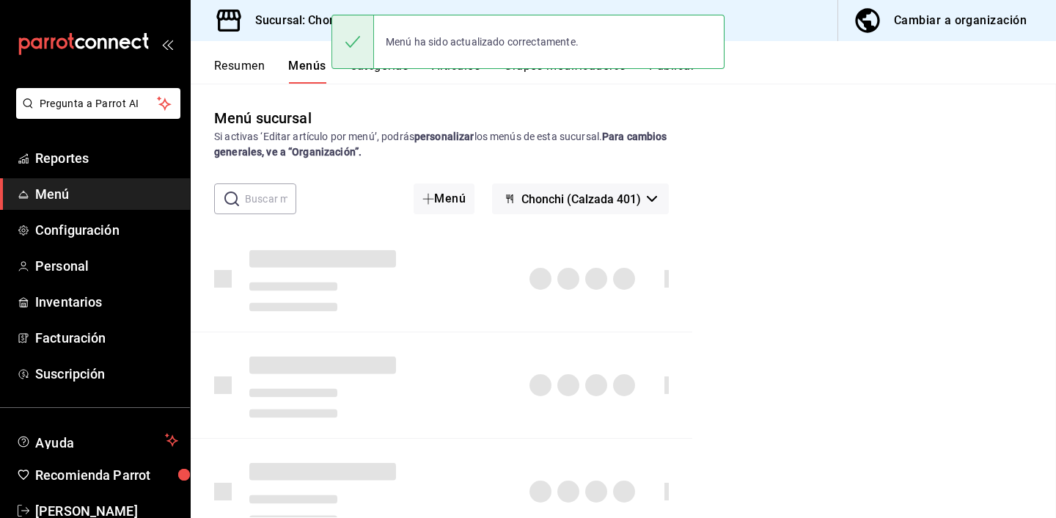
checkbox input "false"
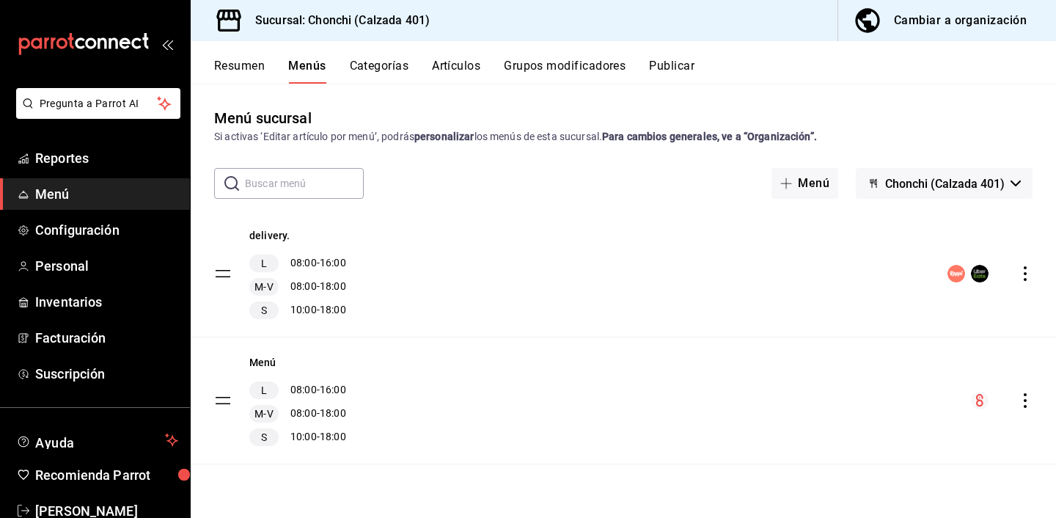
click at [668, 75] on button "Publicar" at bounding box center [671, 71] width 45 height 25
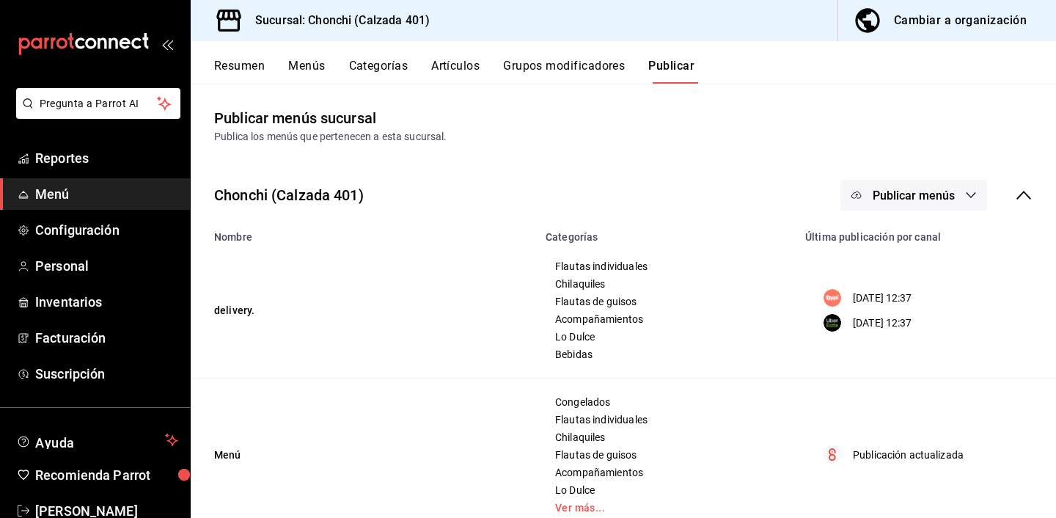
click at [918, 189] on span "Publicar menús" at bounding box center [914, 196] width 82 height 14
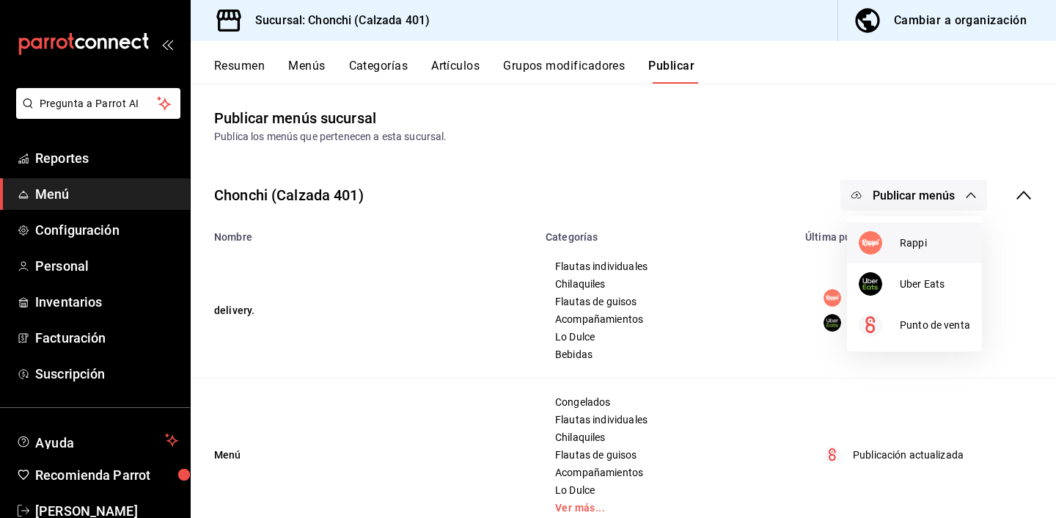
click at [890, 239] on div at bounding box center [879, 242] width 41 height 23
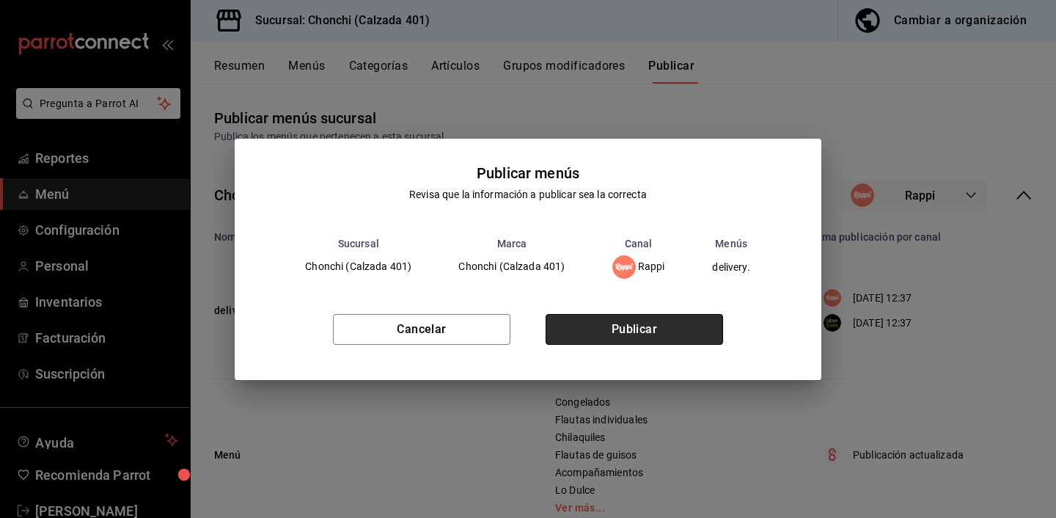
click at [695, 331] on button "Publicar" at bounding box center [635, 329] width 178 height 31
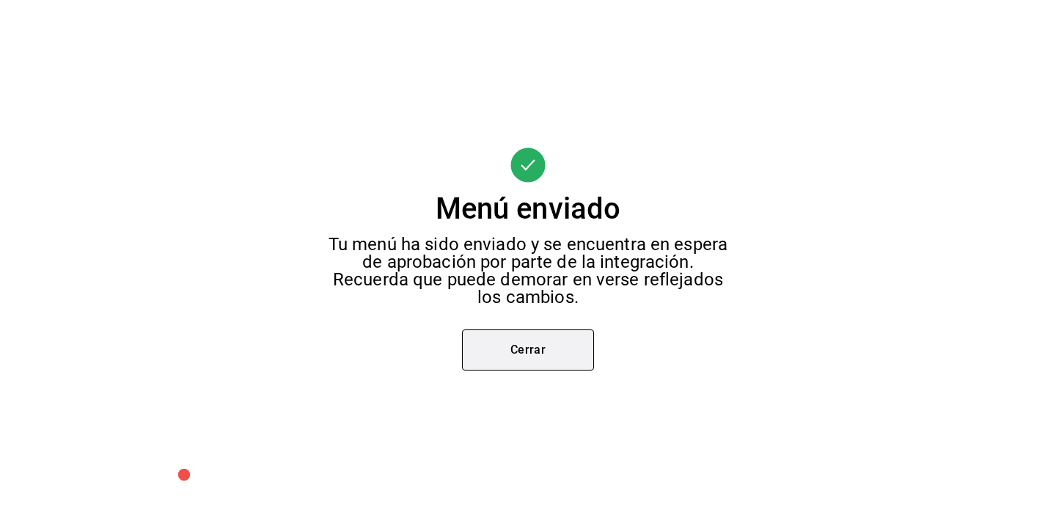
click at [550, 349] on button "Cerrar" at bounding box center [528, 349] width 132 height 41
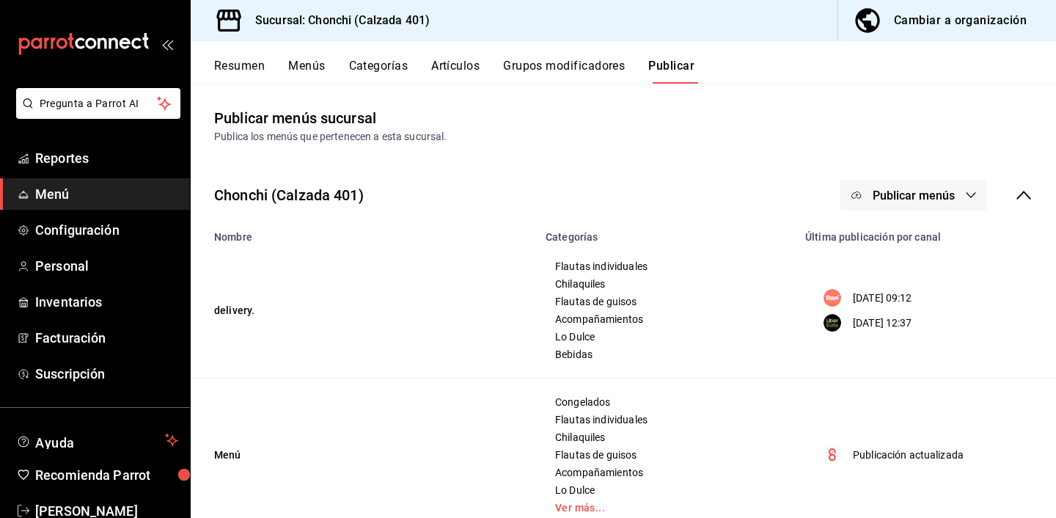
click at [906, 196] on span "Publicar menús" at bounding box center [914, 196] width 82 height 14
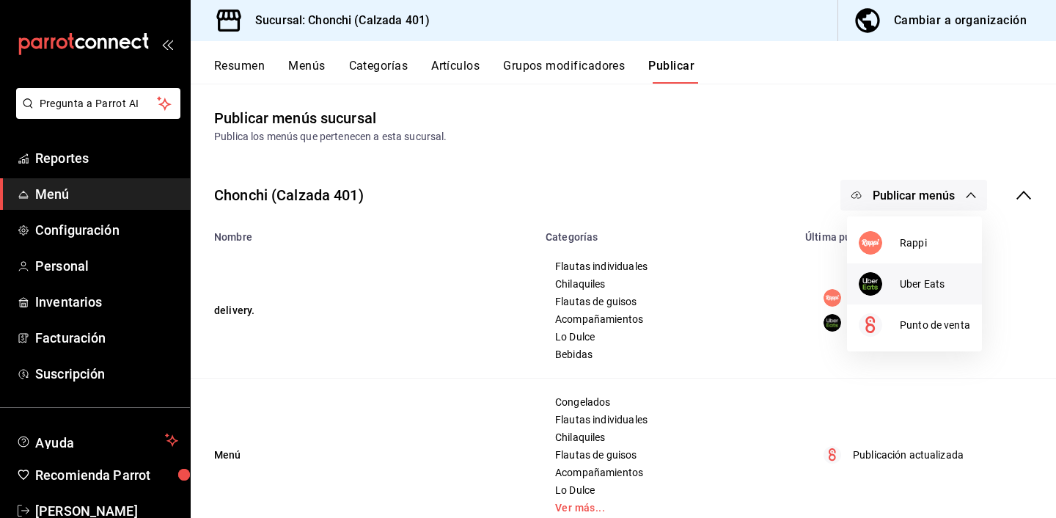
click at [880, 274] on div at bounding box center [879, 283] width 41 height 23
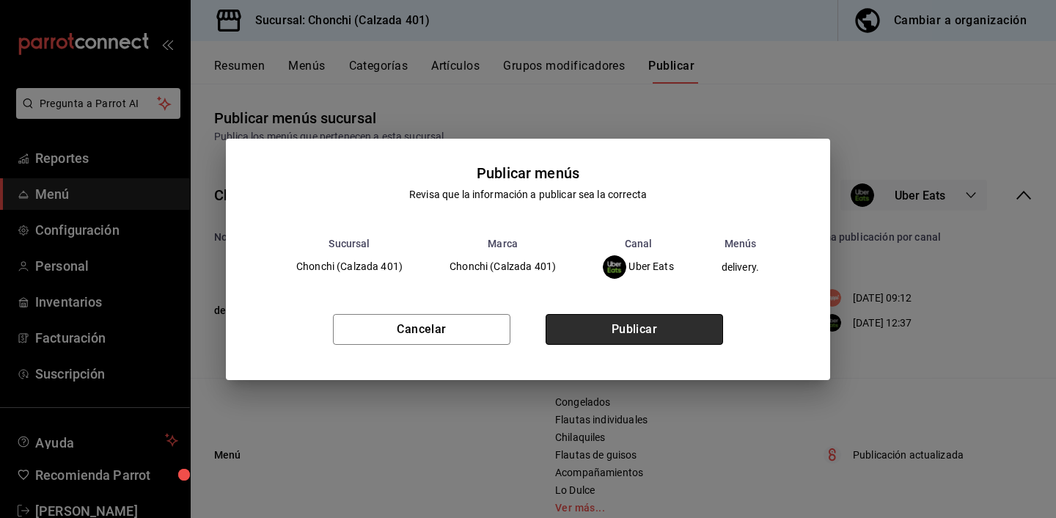
click at [586, 324] on button "Publicar" at bounding box center [635, 329] width 178 height 31
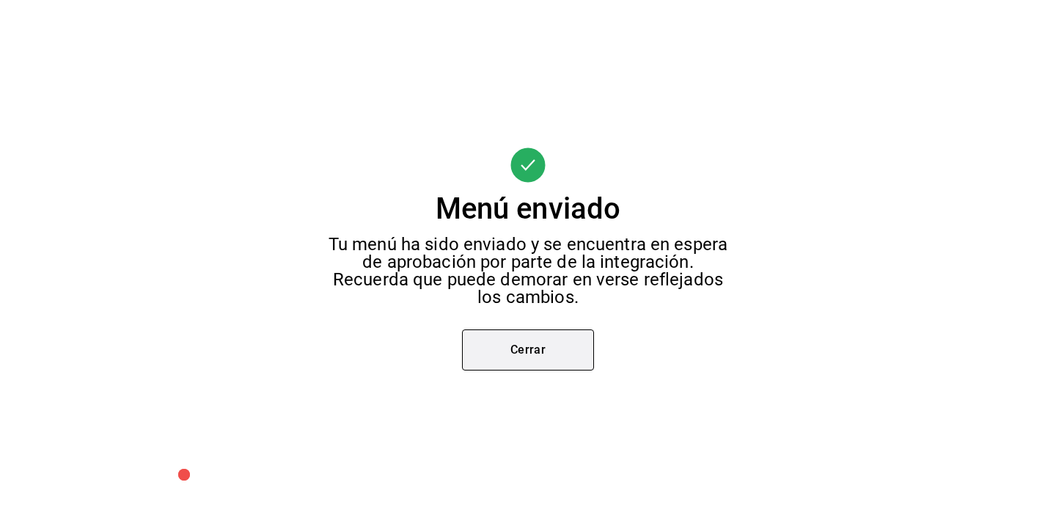
click at [549, 343] on button "Cerrar" at bounding box center [528, 349] width 132 height 41
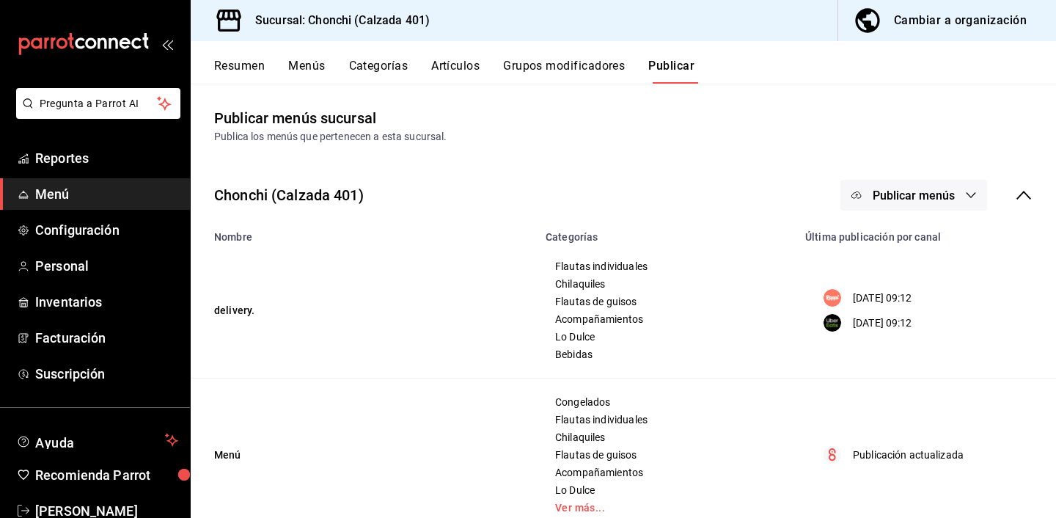
click at [910, 189] on span "Publicar menús" at bounding box center [914, 196] width 82 height 14
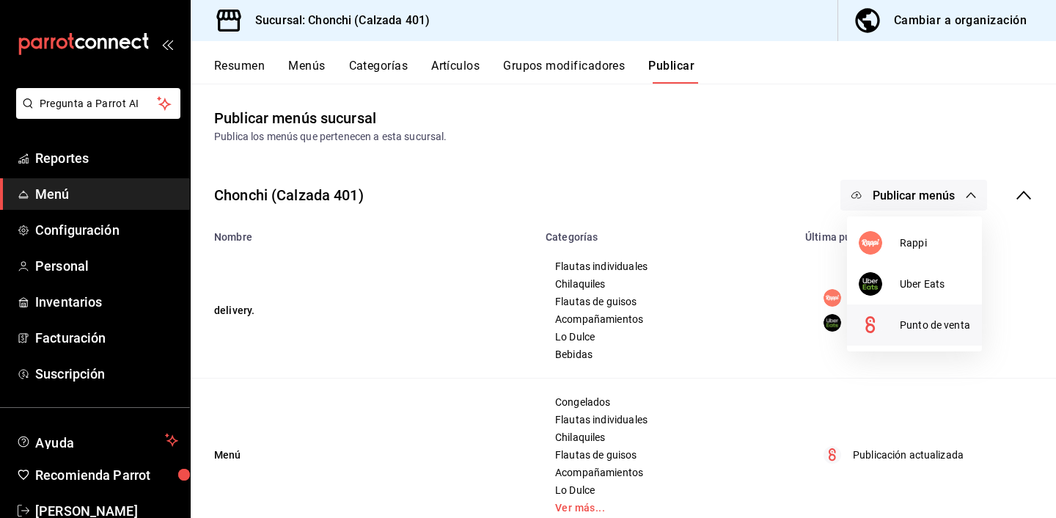
click at [899, 328] on div at bounding box center [879, 324] width 41 height 23
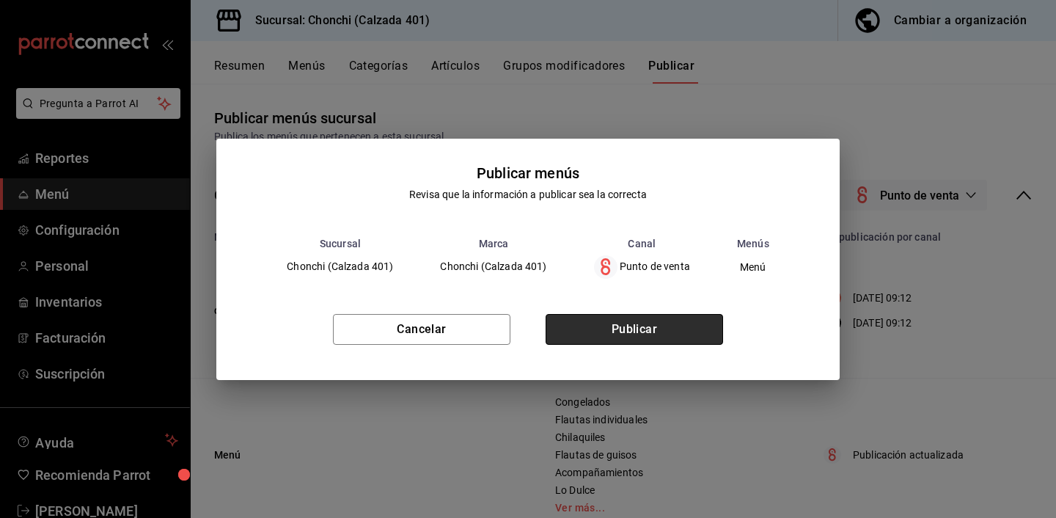
click at [560, 338] on button "Publicar" at bounding box center [635, 329] width 178 height 31
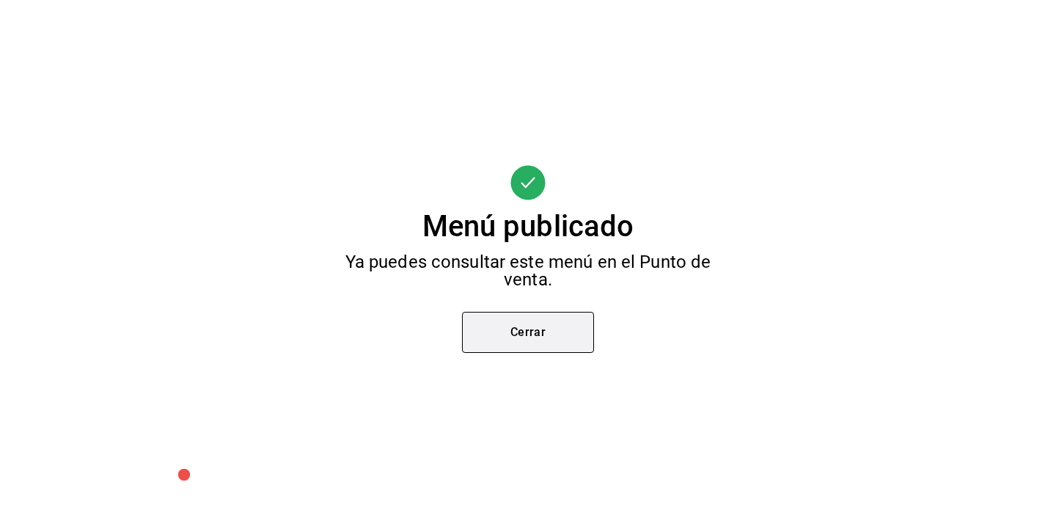
click at [546, 317] on button "Cerrar" at bounding box center [528, 332] width 132 height 41
